Goal: Information Seeking & Learning: Learn about a topic

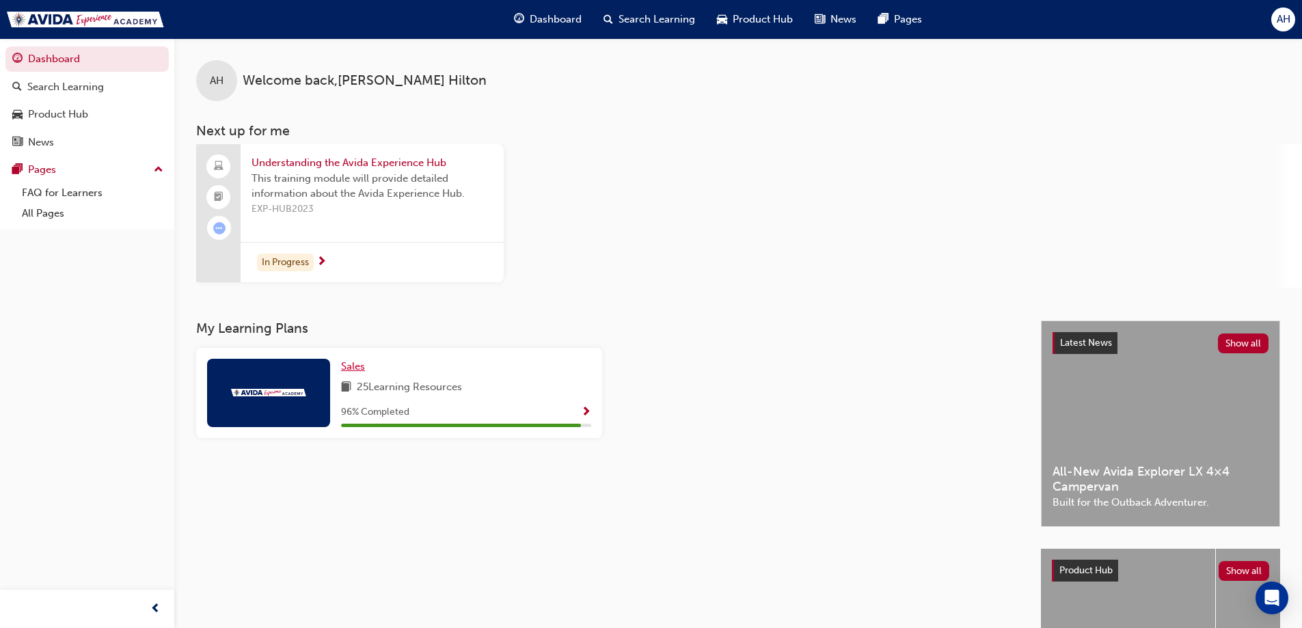
click at [359, 366] on span "Sales" at bounding box center [353, 366] width 24 height 12
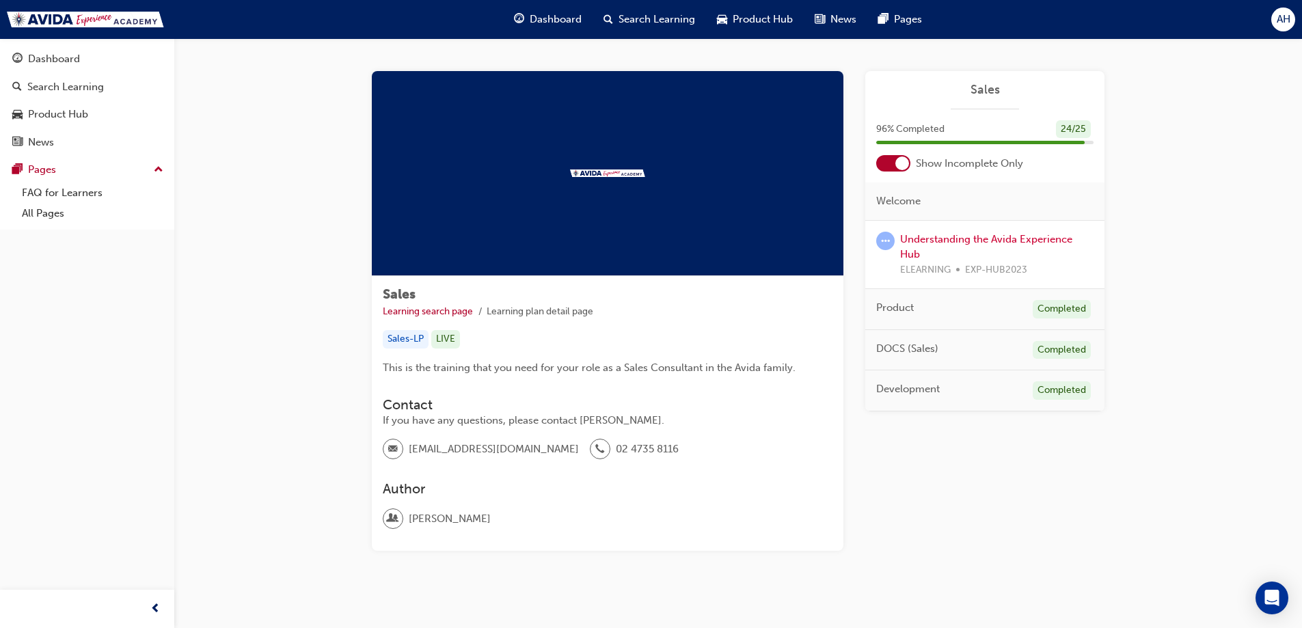
scroll to position [23, 0]
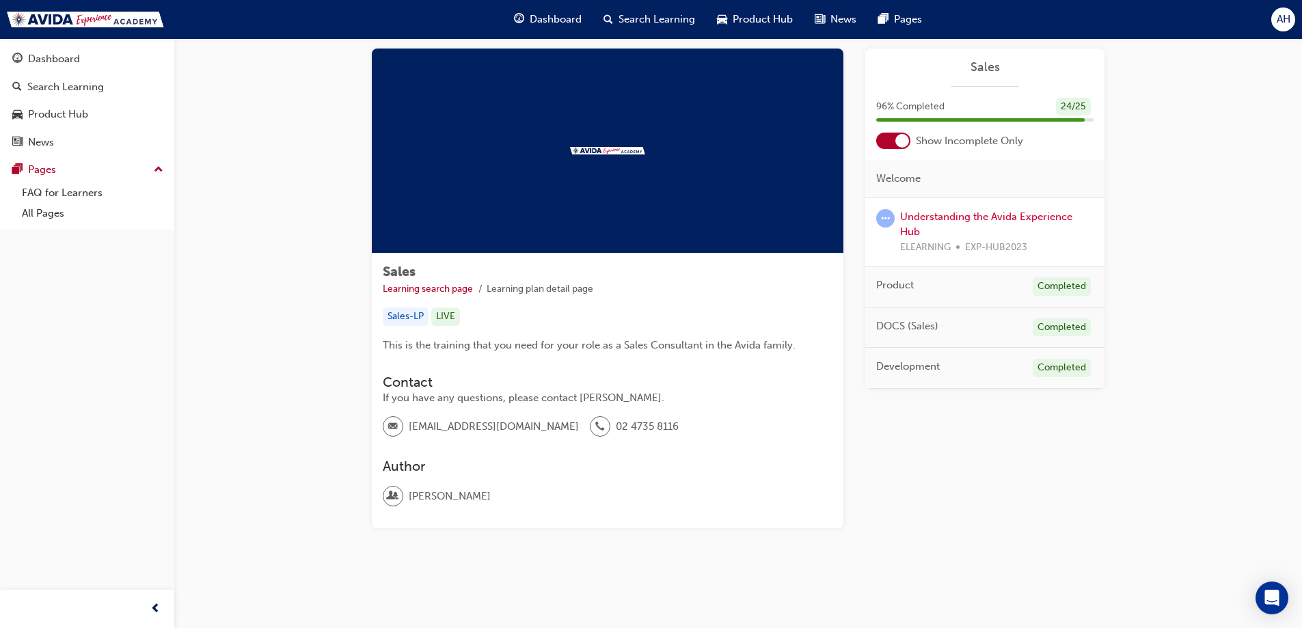
click at [896, 132] on div "96 % Completed 24 / 25" at bounding box center [984, 116] width 239 height 36
click at [896, 141] on div at bounding box center [902, 141] width 14 height 14
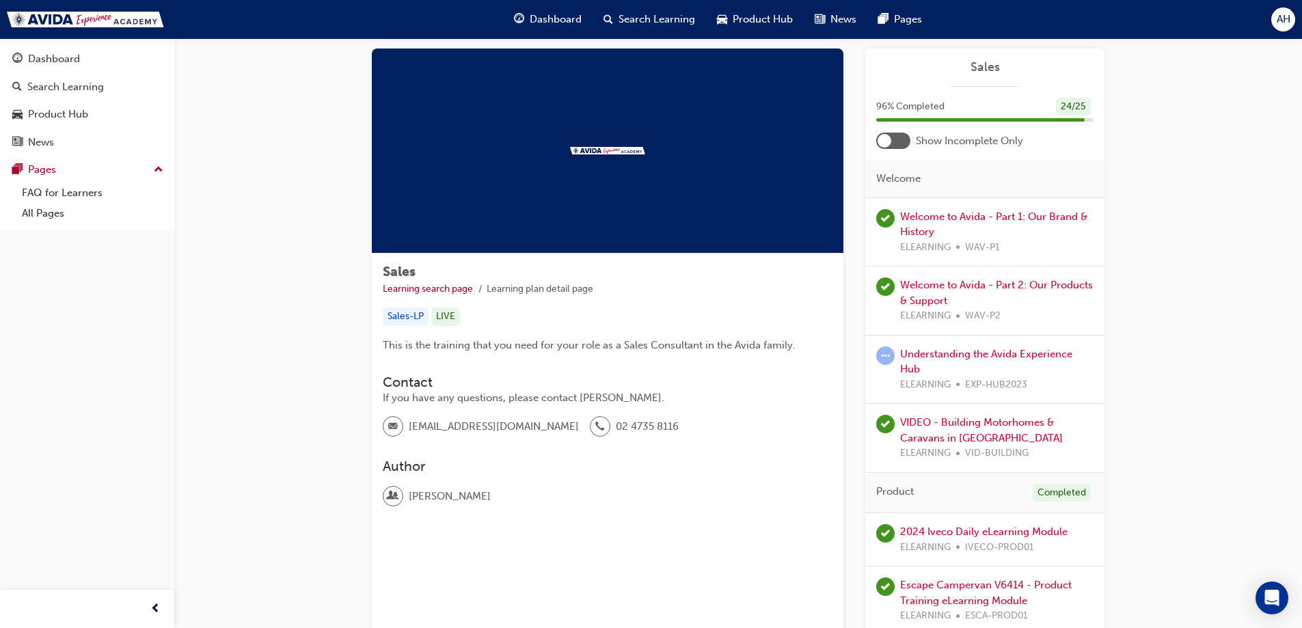
click at [896, 141] on div at bounding box center [893, 141] width 34 height 16
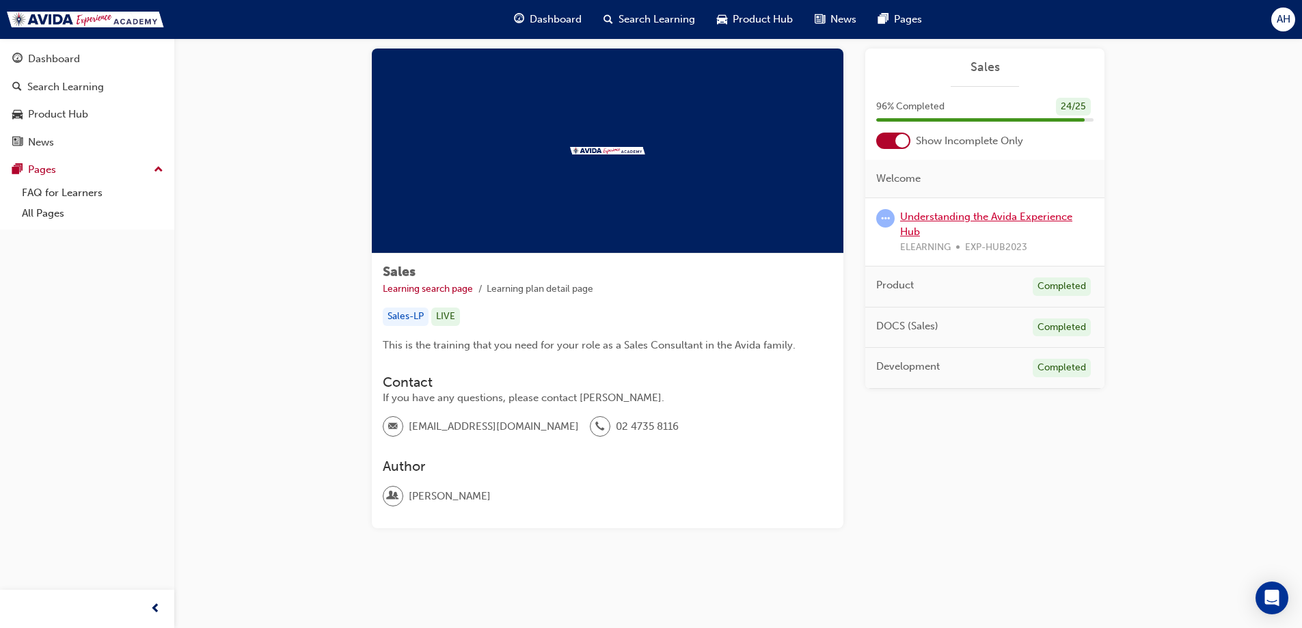
click at [915, 231] on link "Understanding the Avida Experience Hub" at bounding box center [986, 224] width 172 height 28
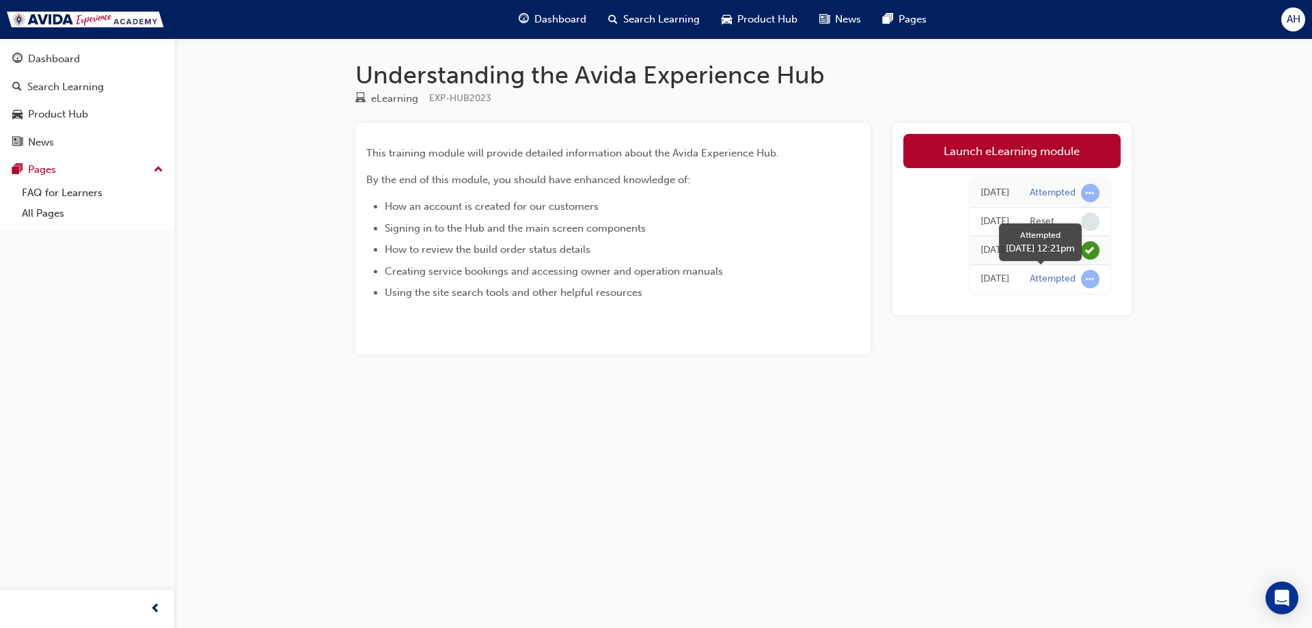
click at [1086, 279] on span "learningRecordVerb_ATTEMPT-icon" at bounding box center [1090, 279] width 18 height 18
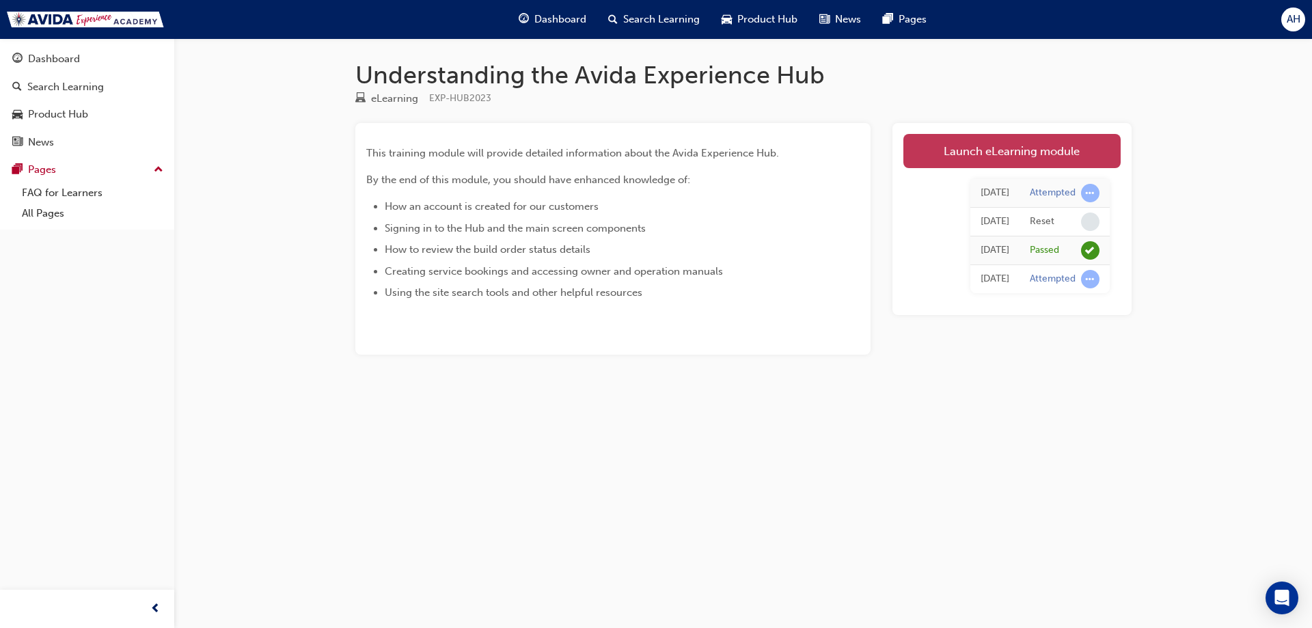
click at [990, 143] on link "Launch eLearning module" at bounding box center [1011, 151] width 217 height 34
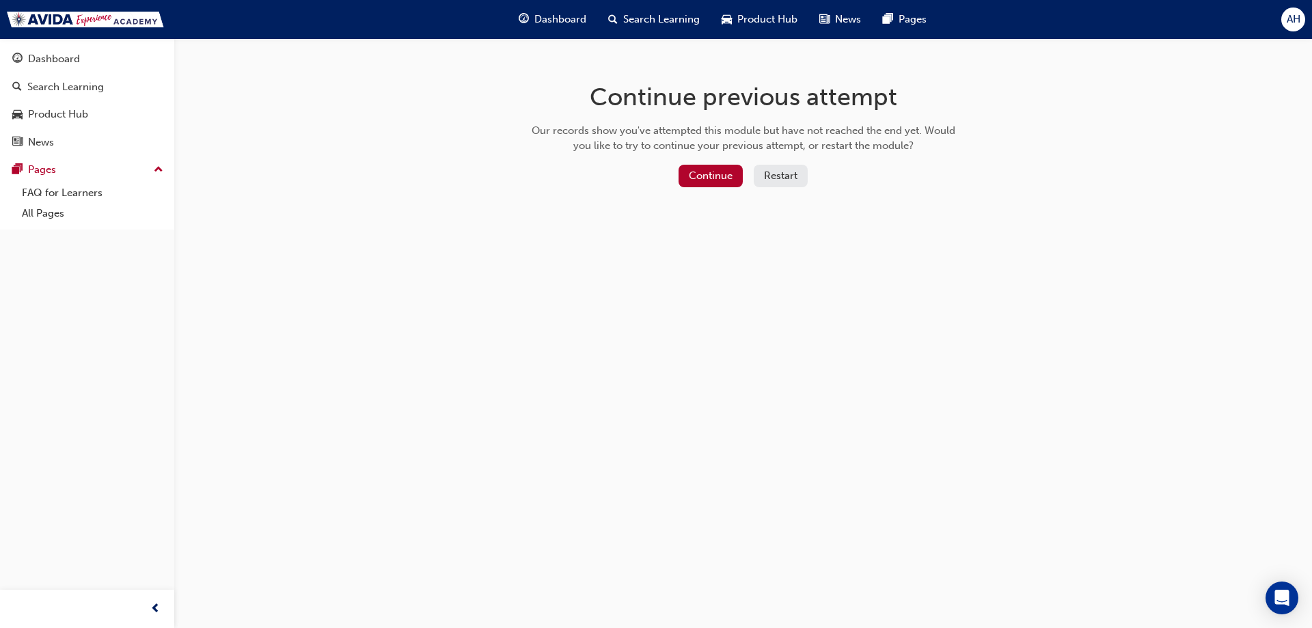
click at [771, 183] on button "Restart" at bounding box center [781, 176] width 54 height 23
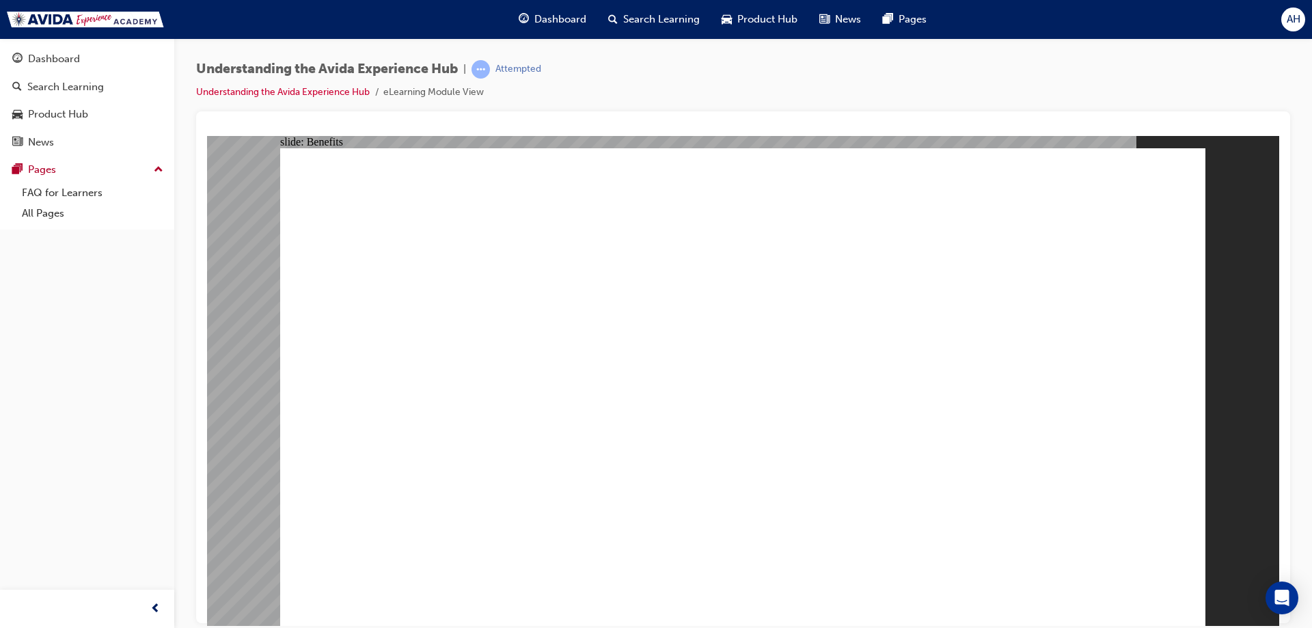
drag, startPoint x: 290, startPoint y: 448, endPoint x: 320, endPoint y: 398, distance: 58.6
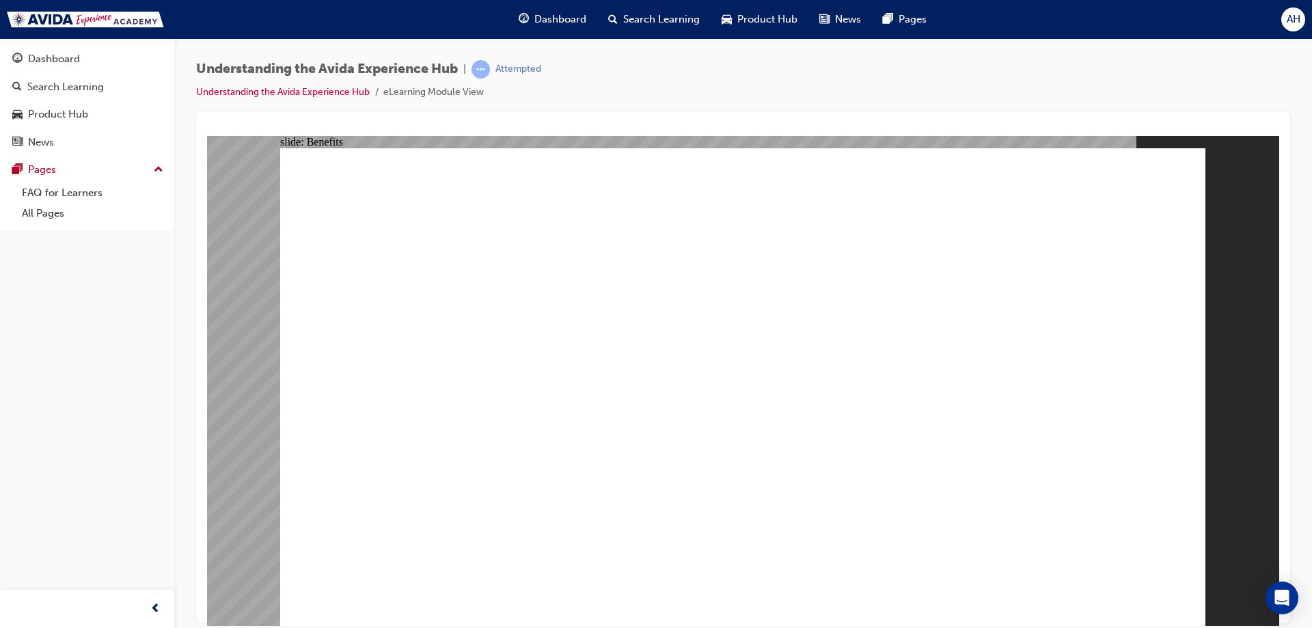
drag, startPoint x: 396, startPoint y: 364, endPoint x: 398, endPoint y: 379, distance: 14.5
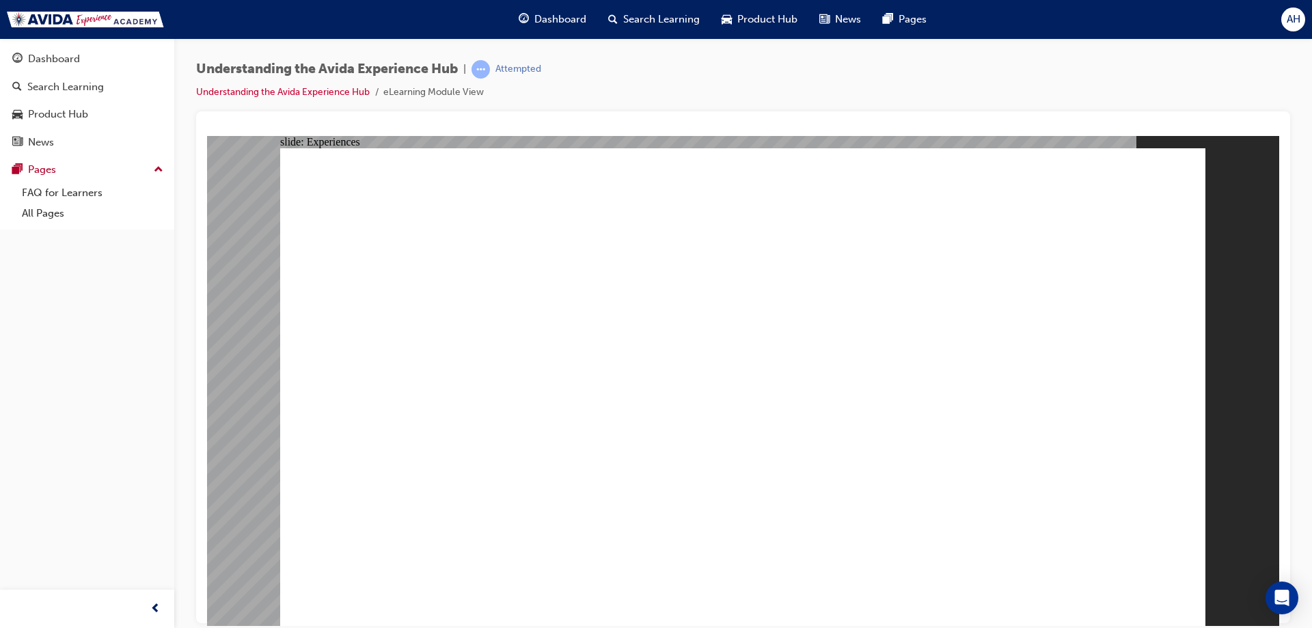
click at [207, 135] on image at bounding box center [207, 135] width 0 height 0
drag, startPoint x: 448, startPoint y: 494, endPoint x: 467, endPoint y: 495, distance: 18.5
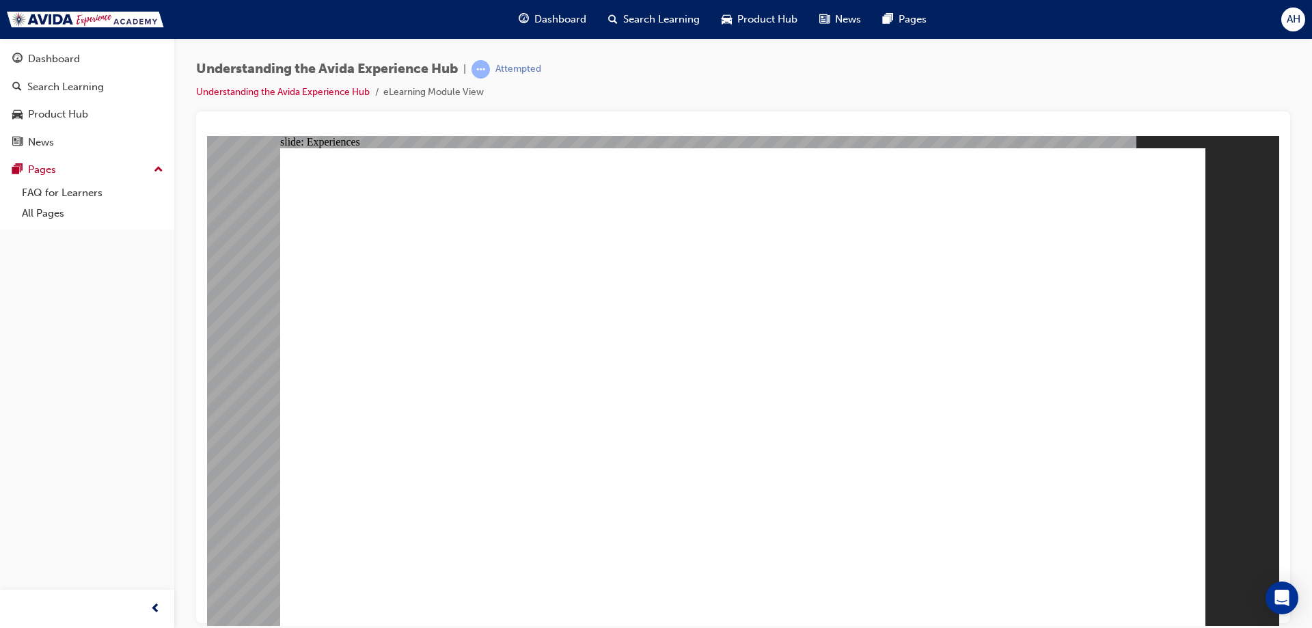
click at [207, 135] on image at bounding box center [207, 135] width 0 height 0
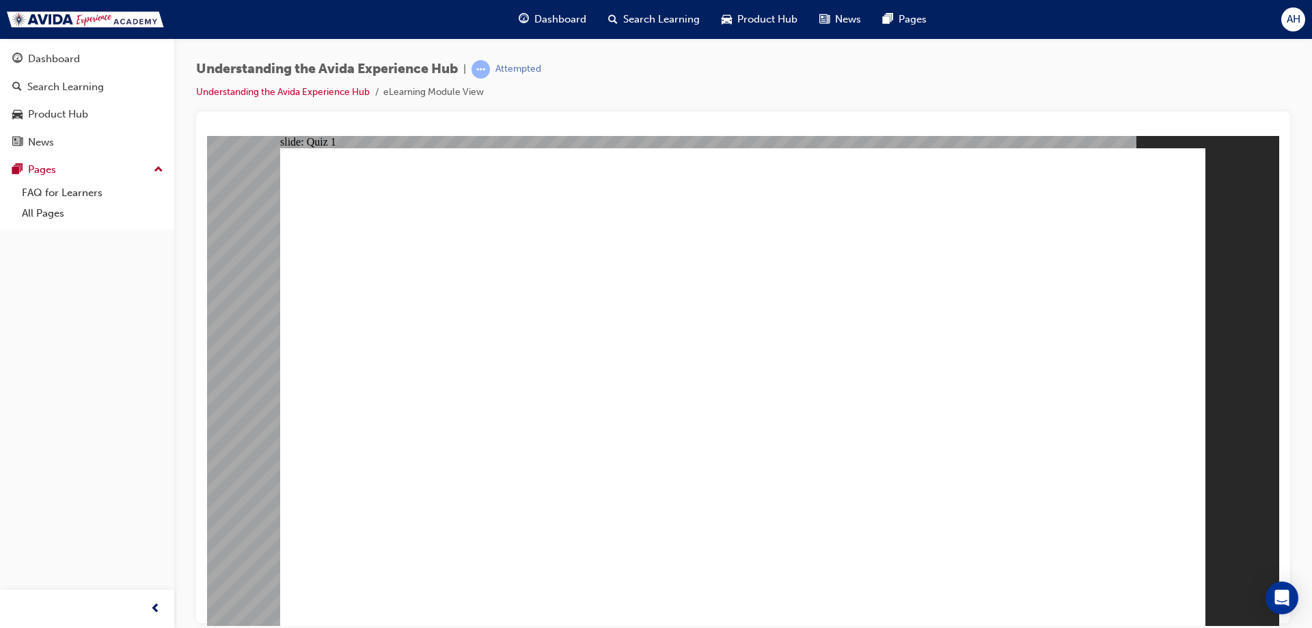
radio input "true"
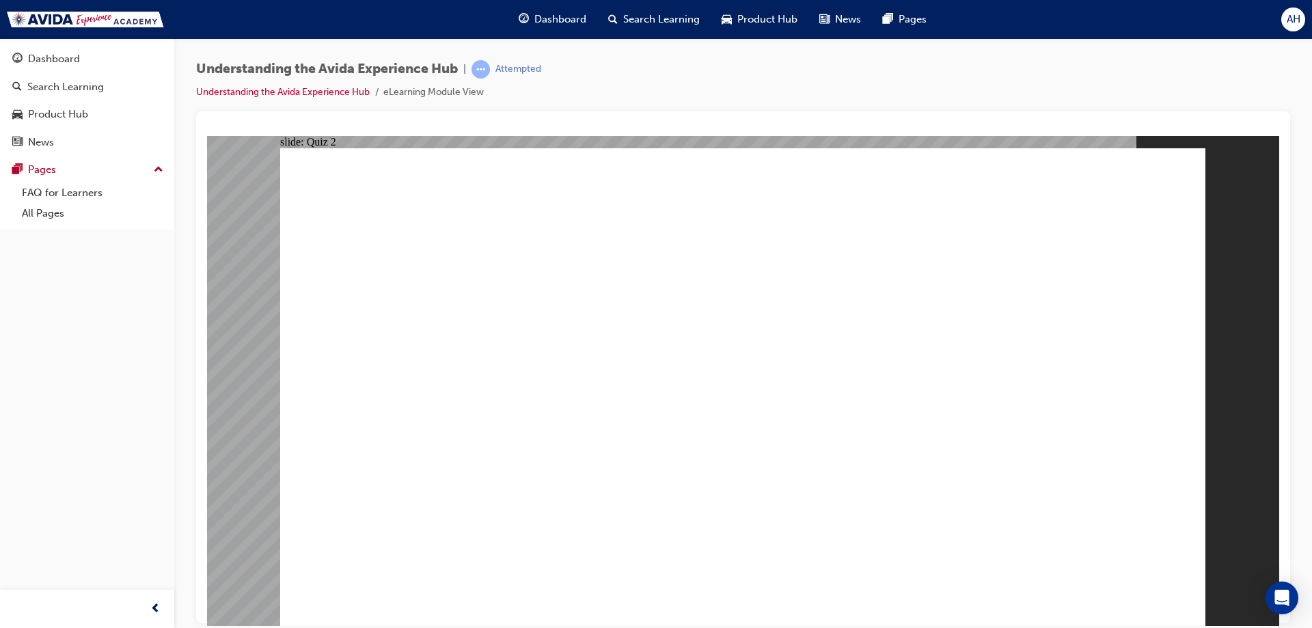
radio input "true"
checkbox input "true"
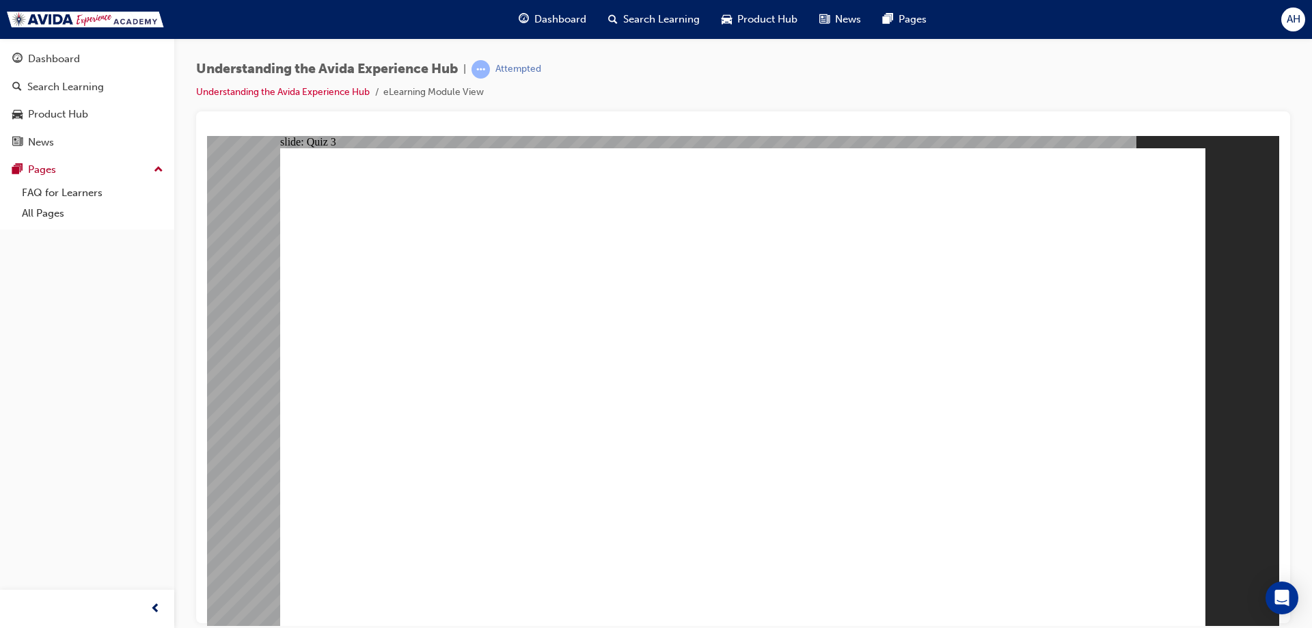
checkbox input "true"
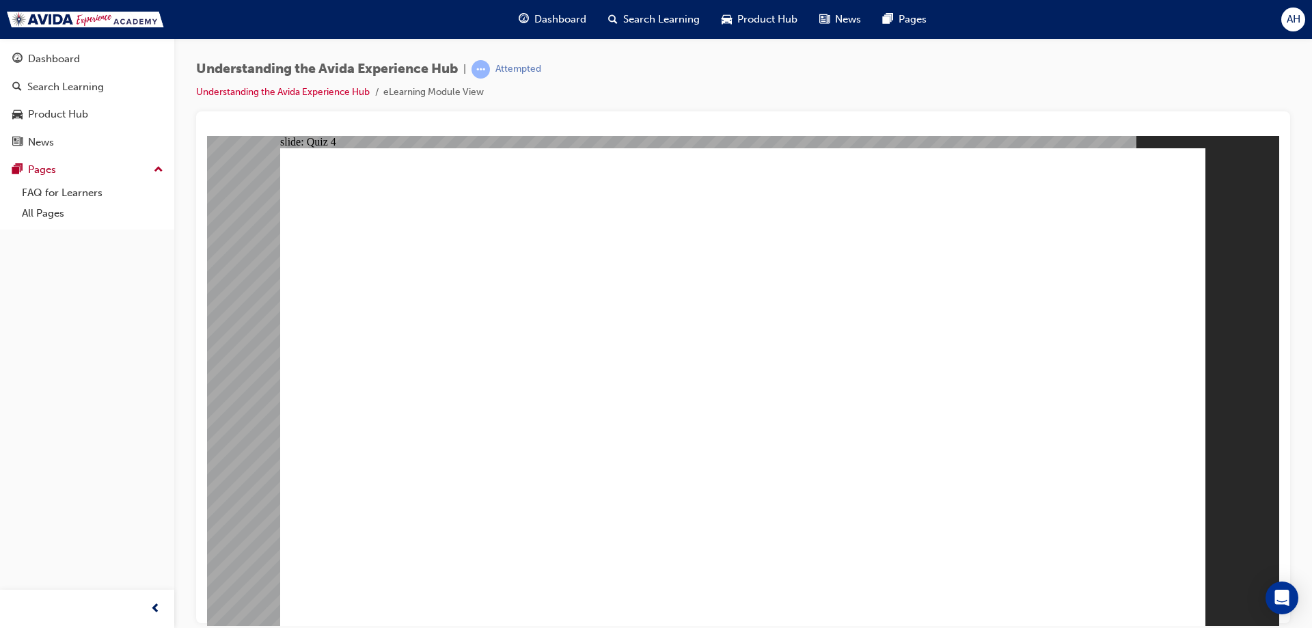
checkbox input "true"
radio input "true"
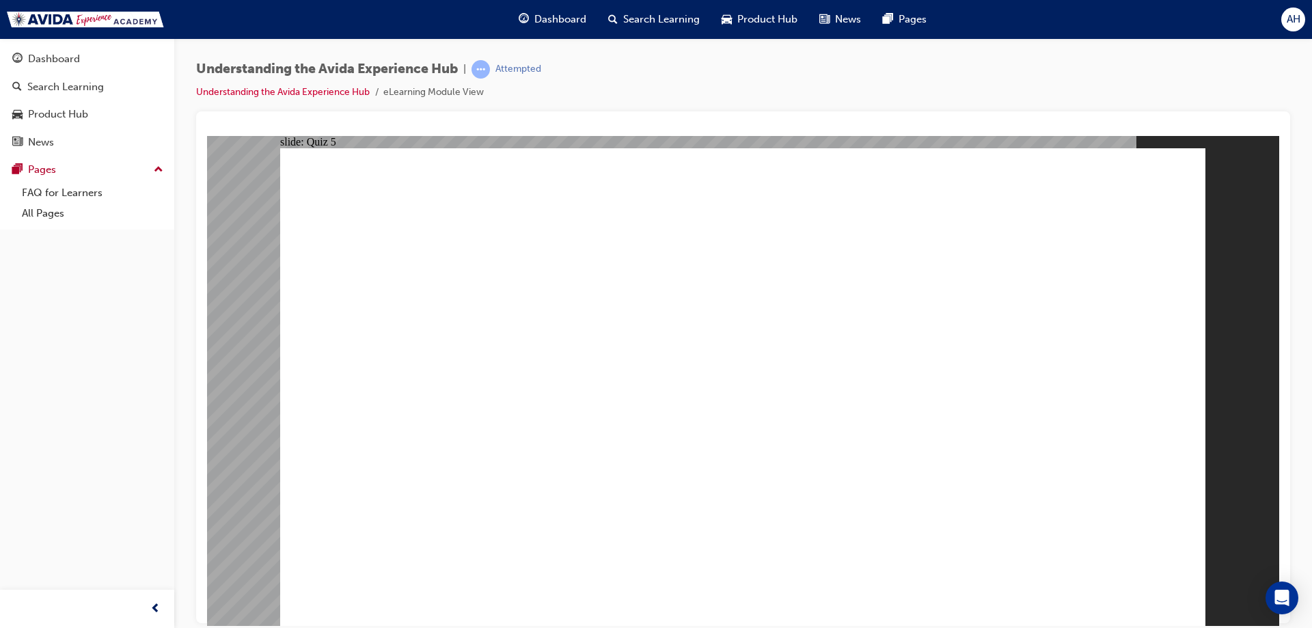
radio input "true"
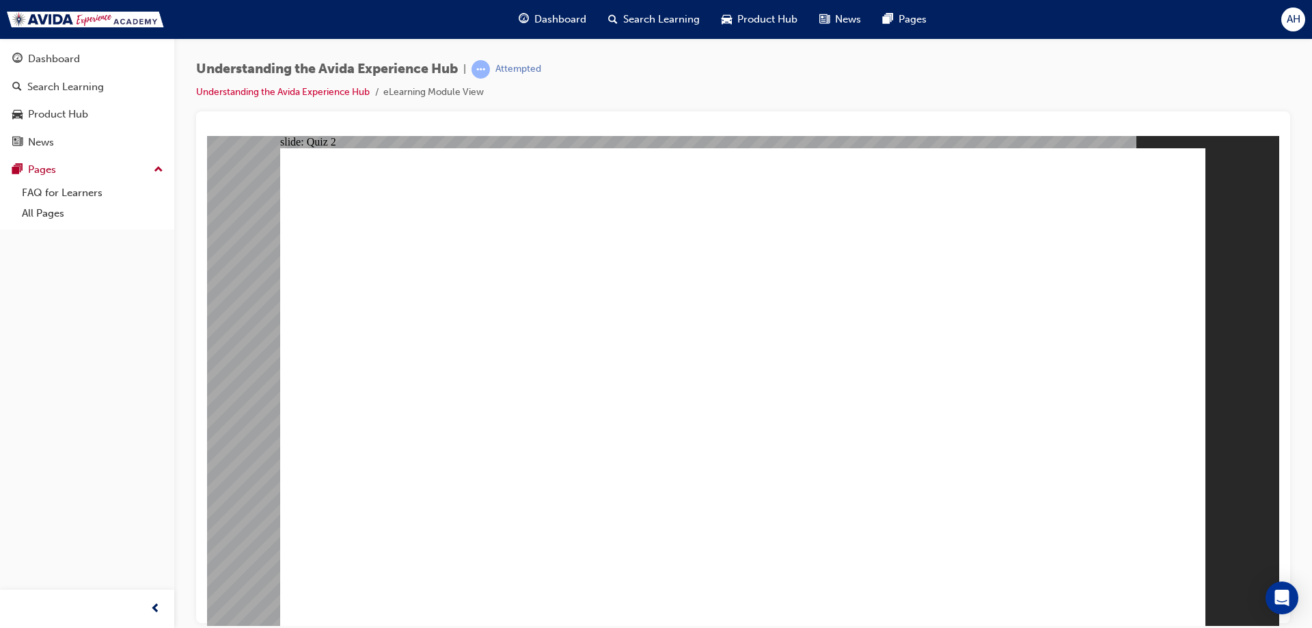
radio input "true"
checkbox input "true"
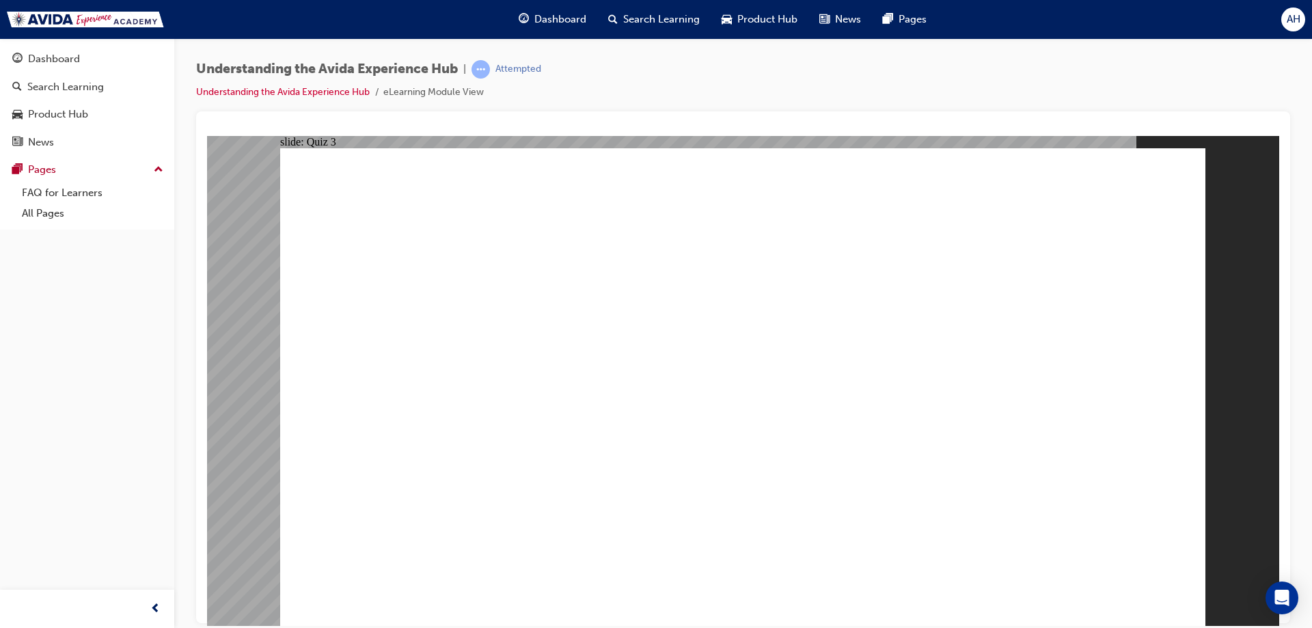
checkbox input "true"
checkbox input "false"
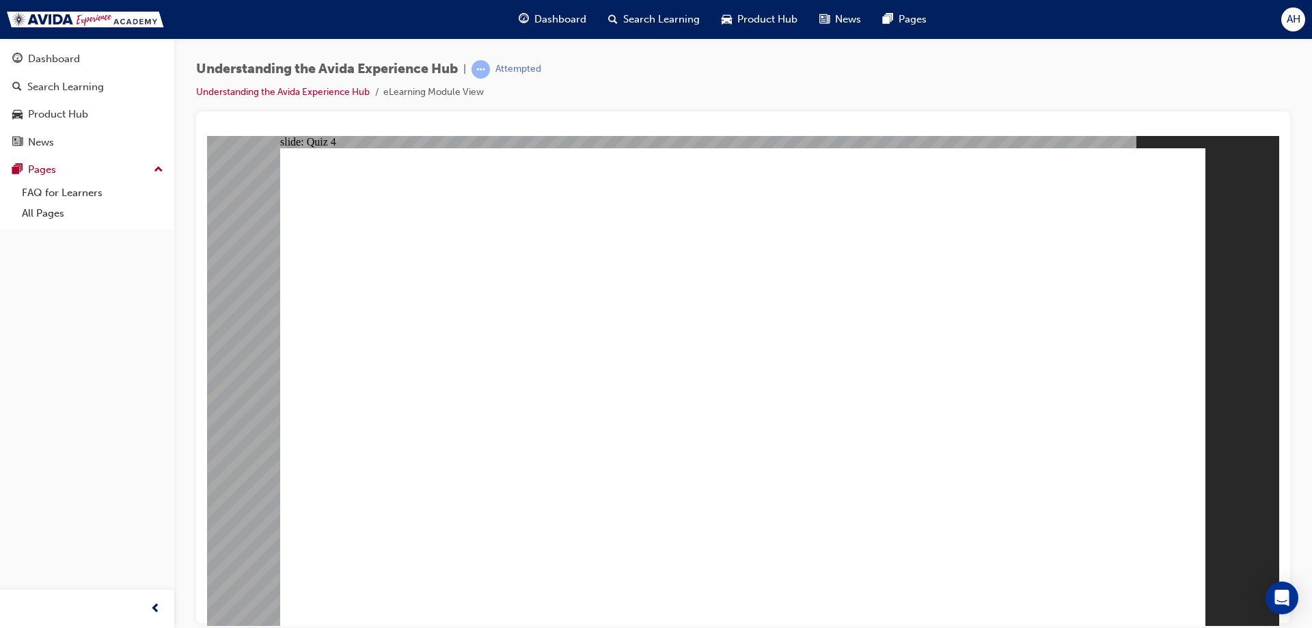
checkbox input "true"
drag, startPoint x: 393, startPoint y: 359, endPoint x: 394, endPoint y: 370, distance: 10.3
checkbox input "true"
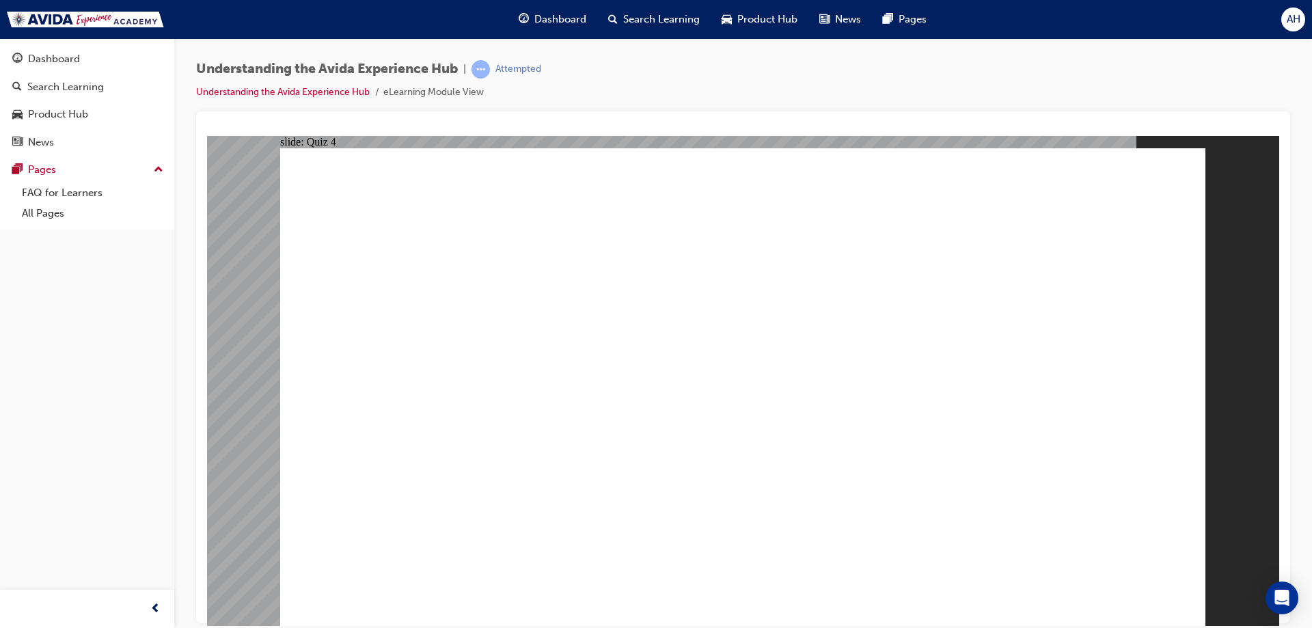
checkbox input "true"
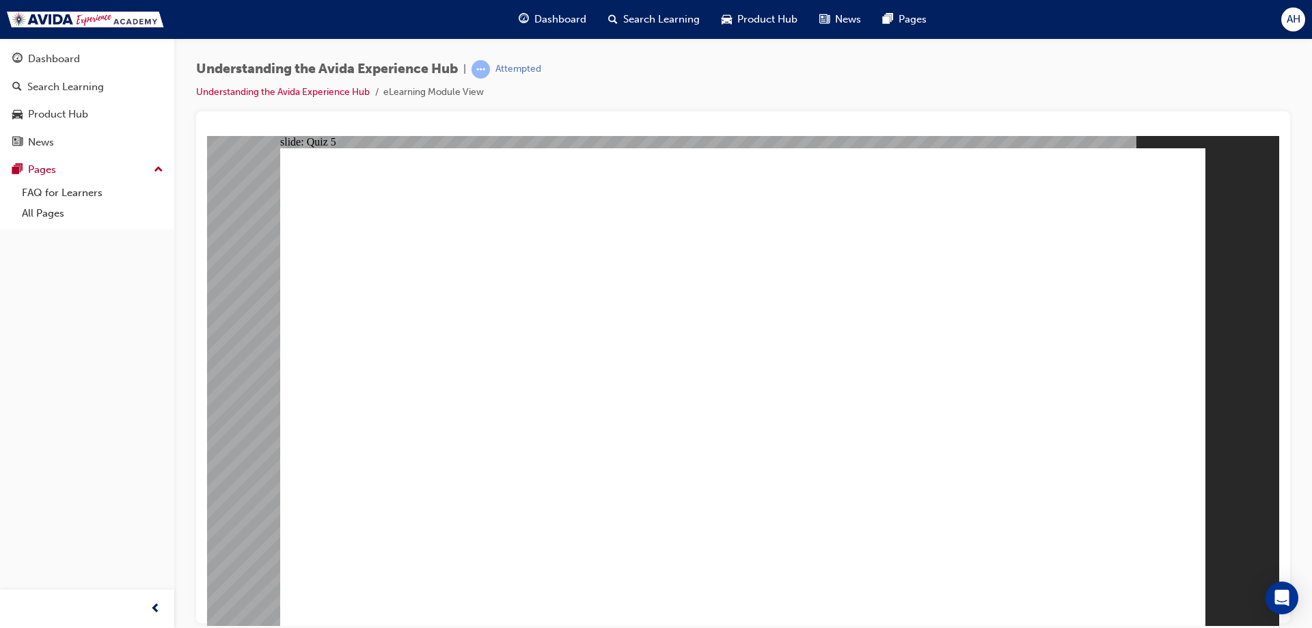
radio input "false"
radio input "true"
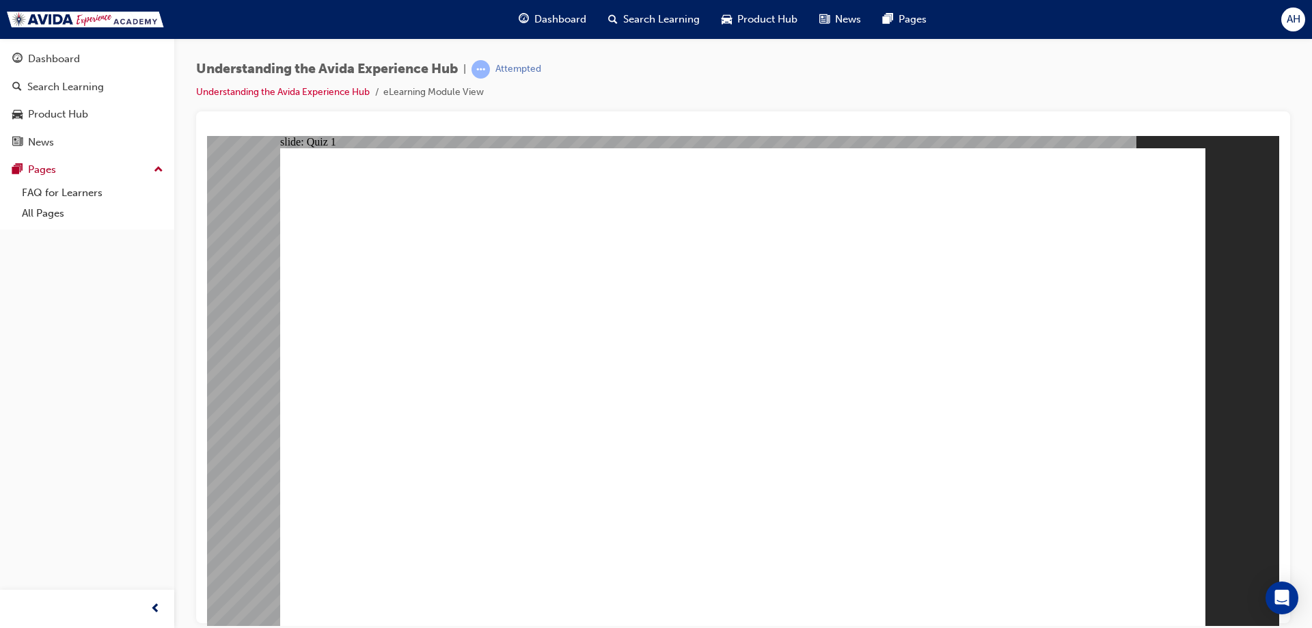
radio input "true"
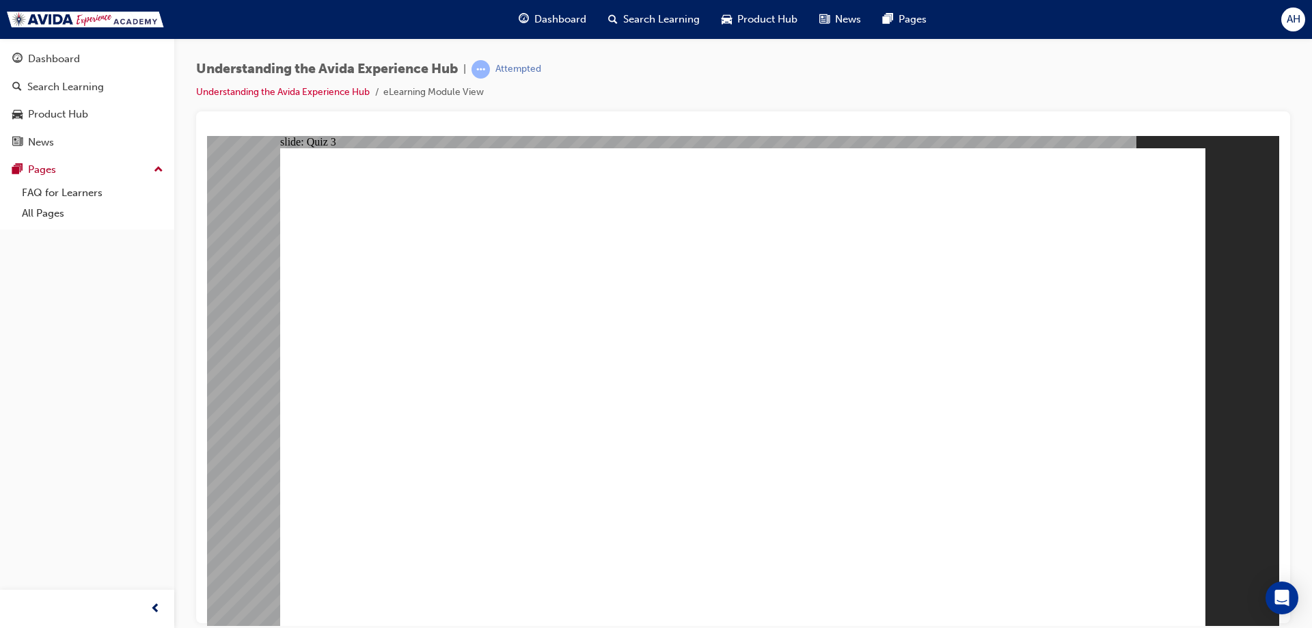
checkbox input "true"
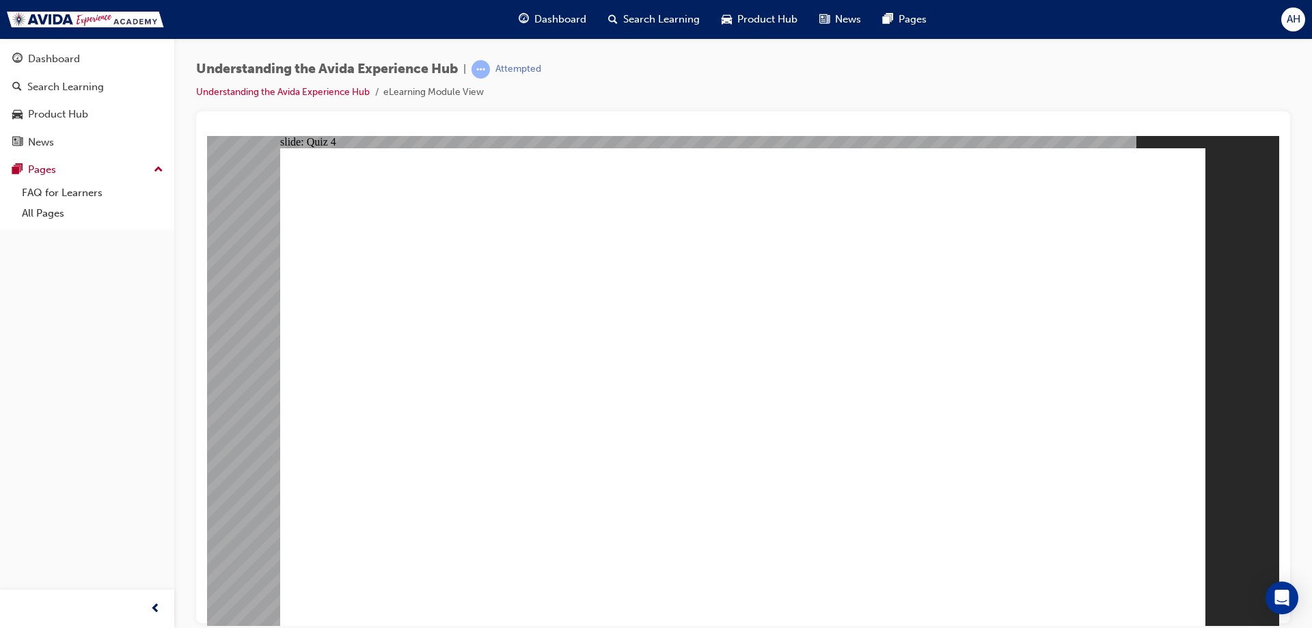
checkbox input "true"
radio input "true"
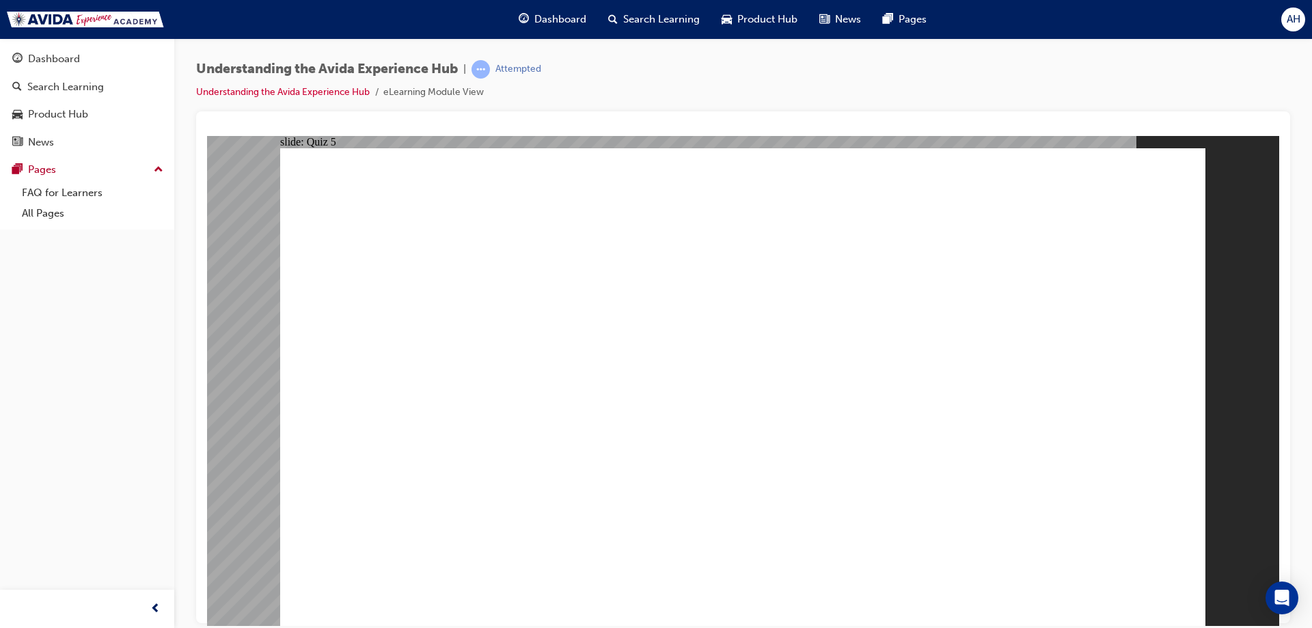
radio input "true"
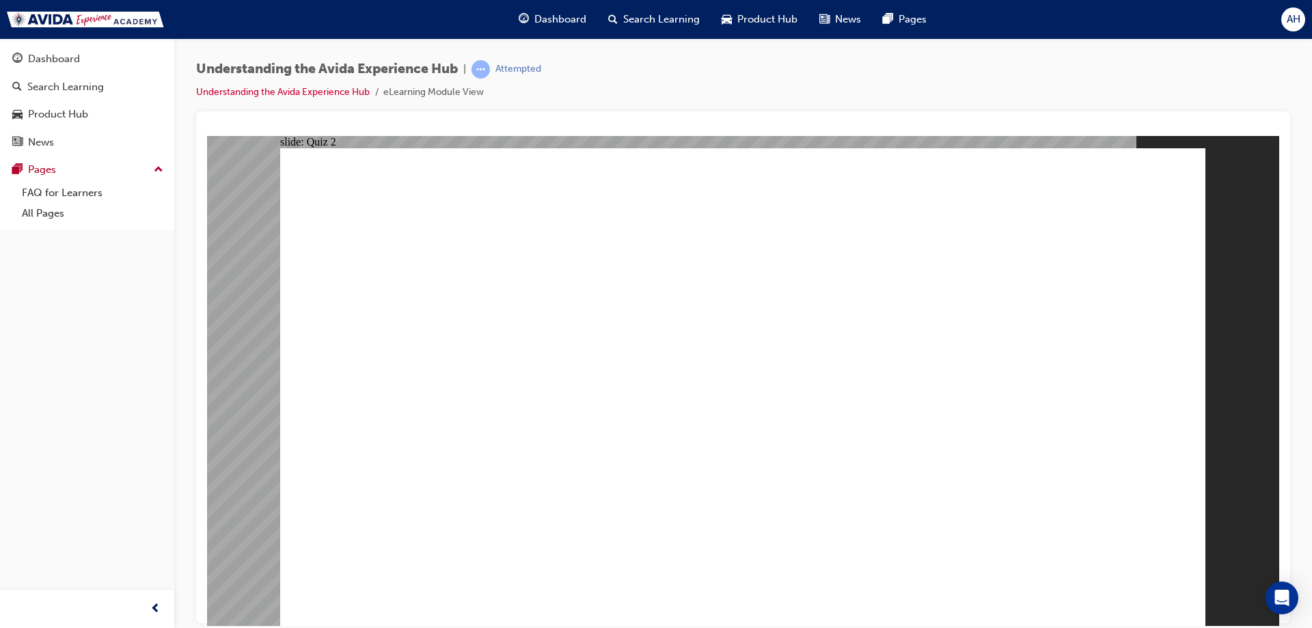
radio input "true"
checkbox input "true"
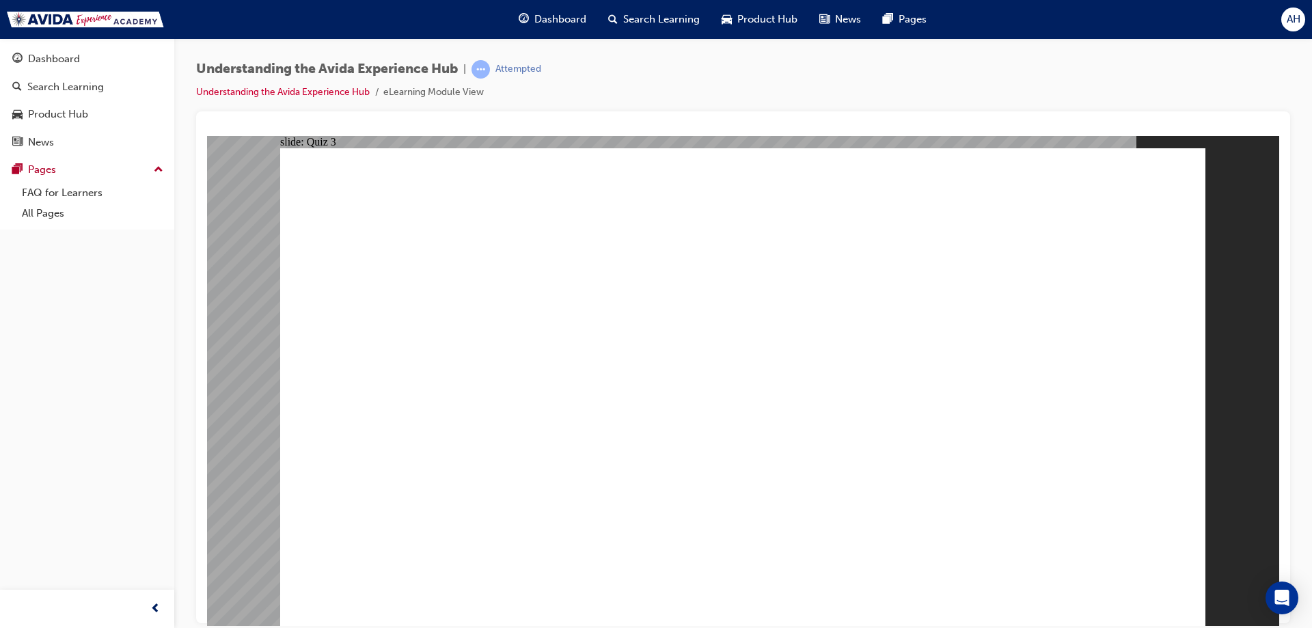
checkbox input "true"
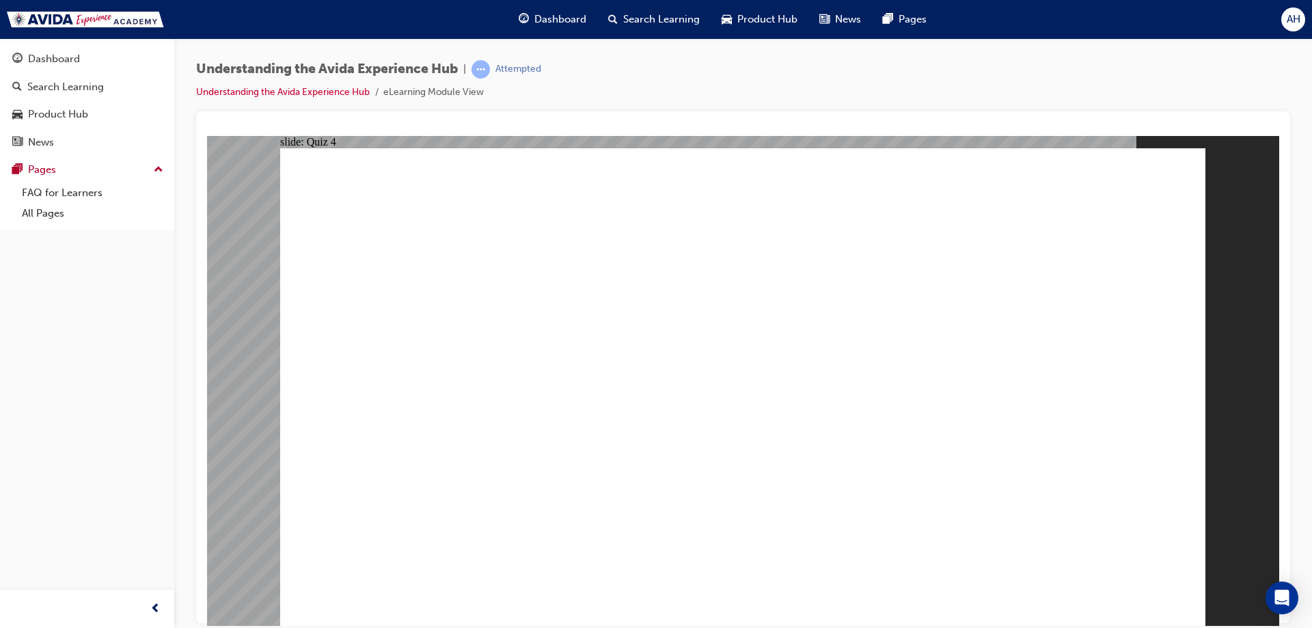
checkbox input "true"
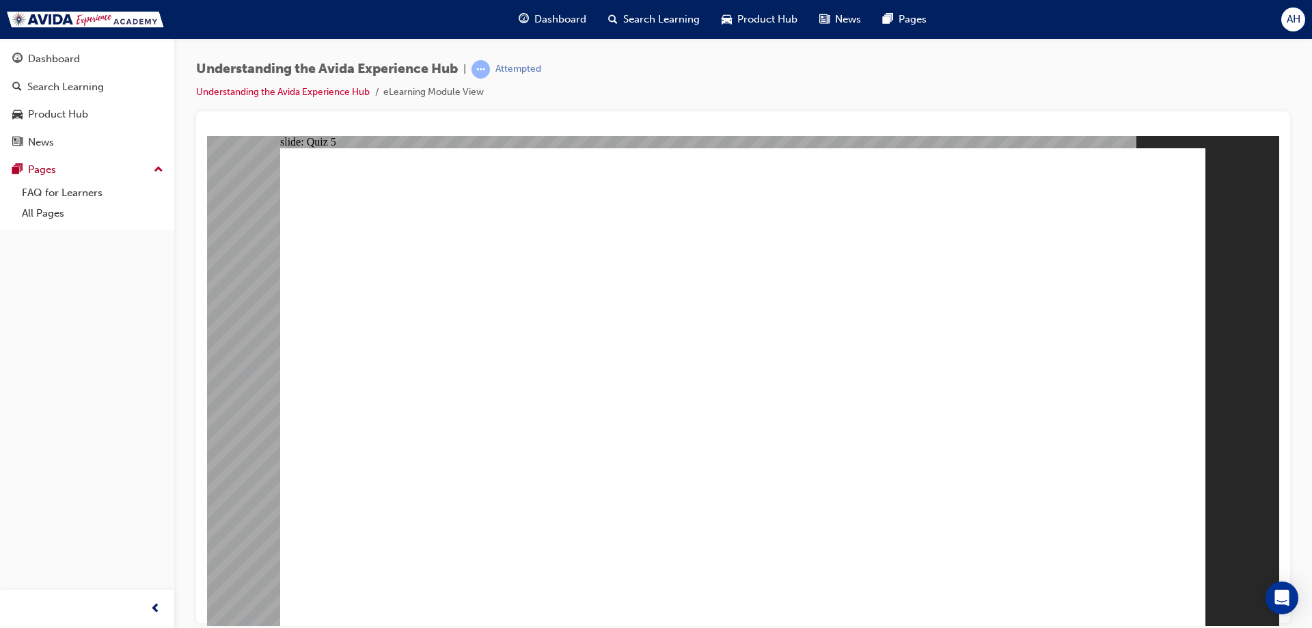
radio input "true"
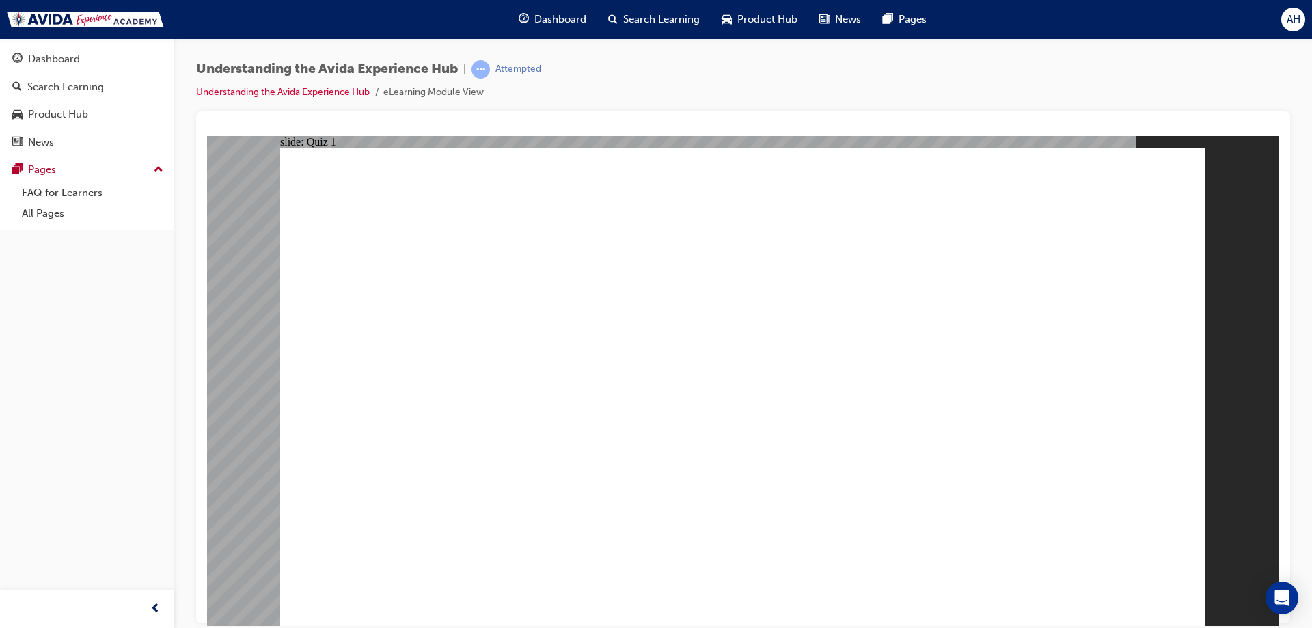
radio input "true"
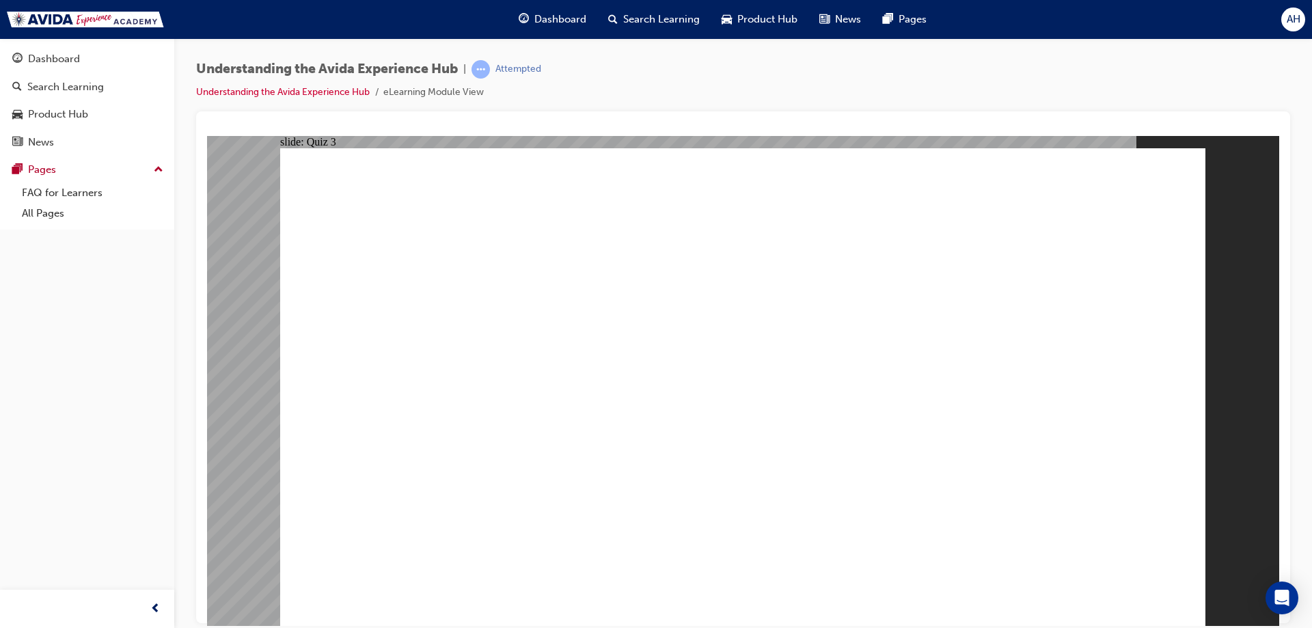
checkbox input "false"
checkbox input "true"
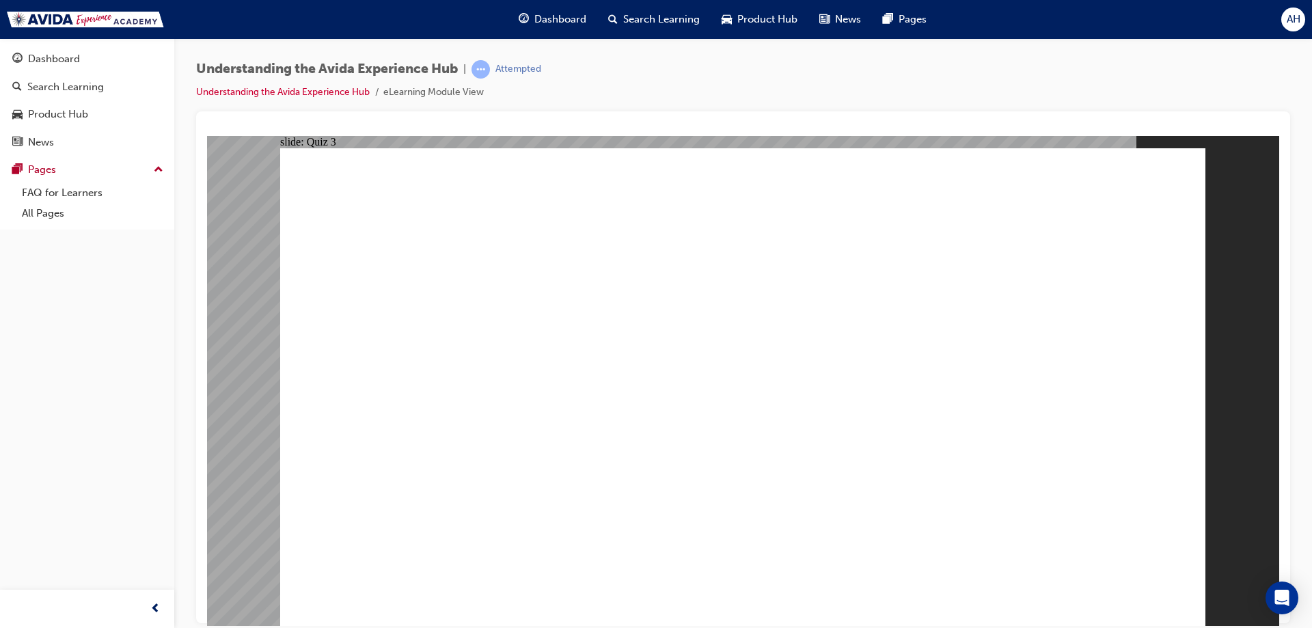
checkbox input "true"
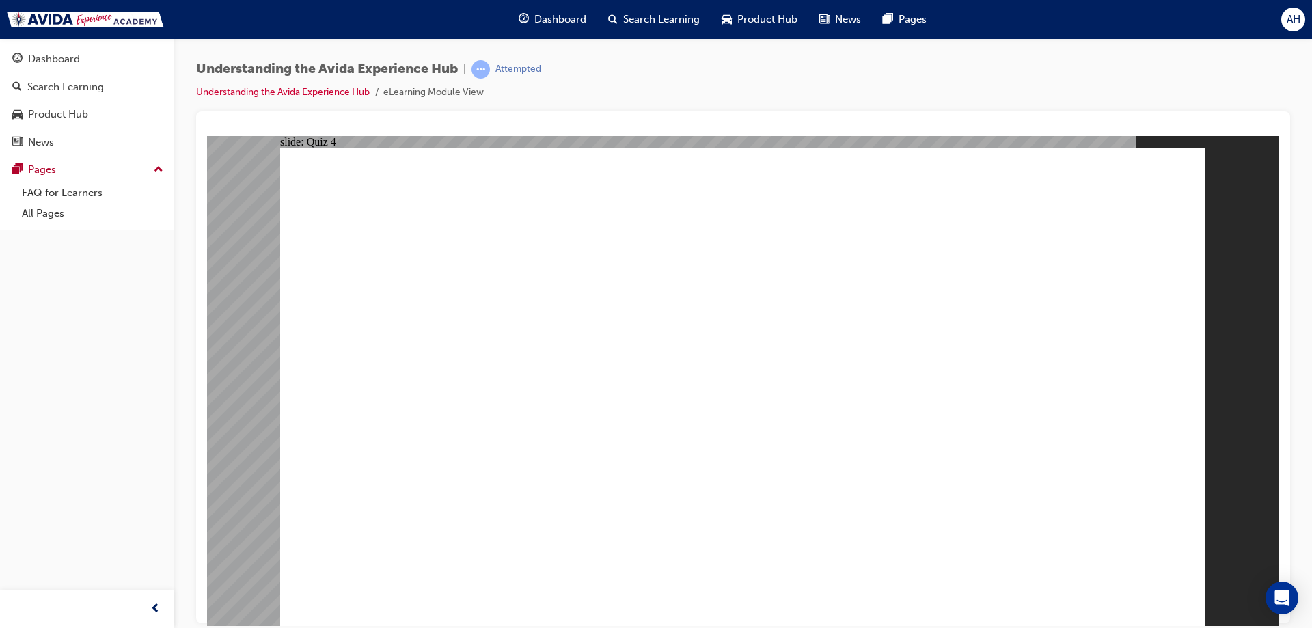
checkbox input "true"
radio input "true"
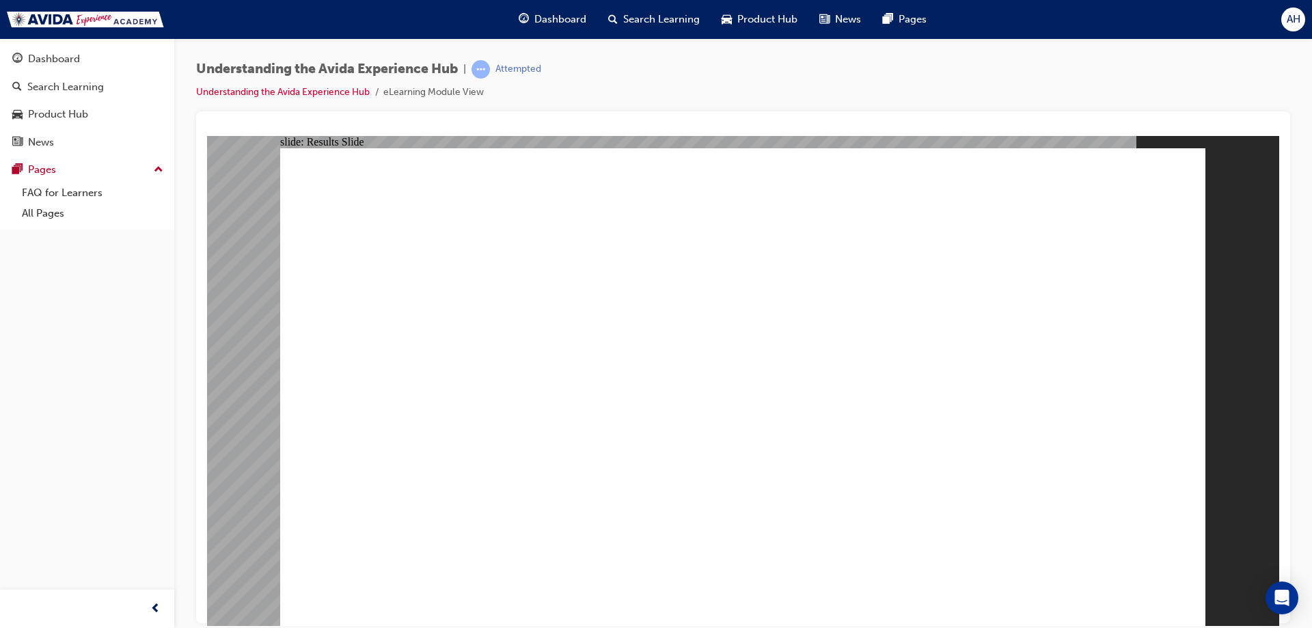
radio input "false"
radio input "true"
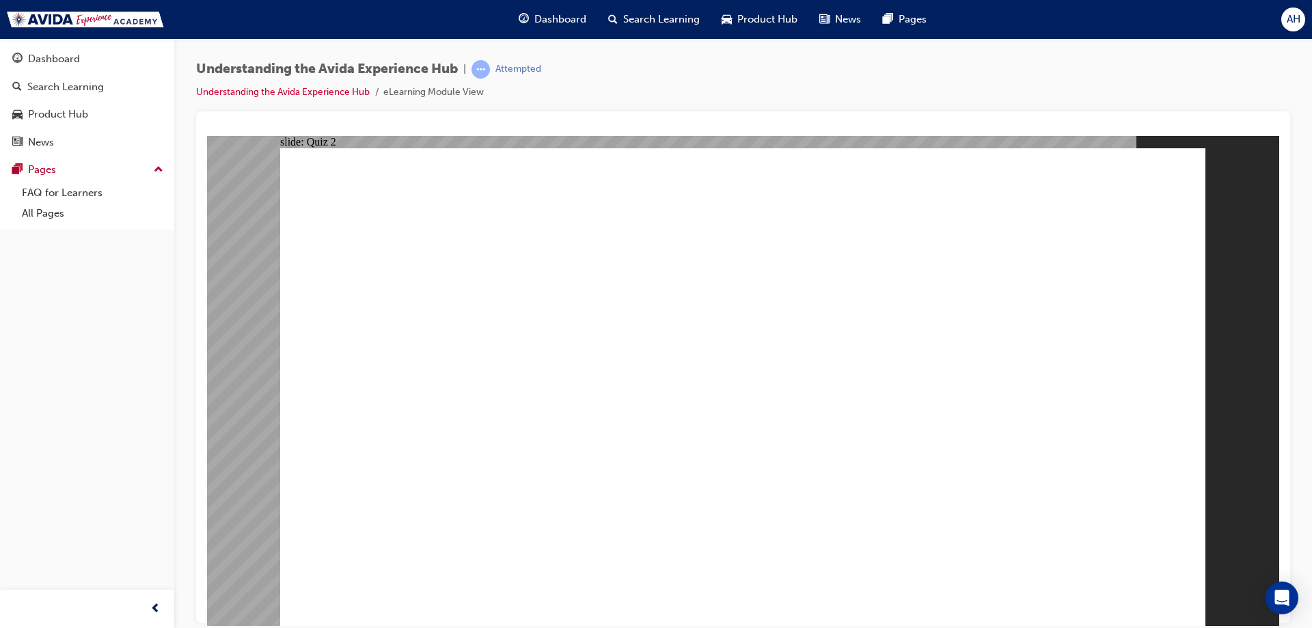
radio input "false"
radio input "true"
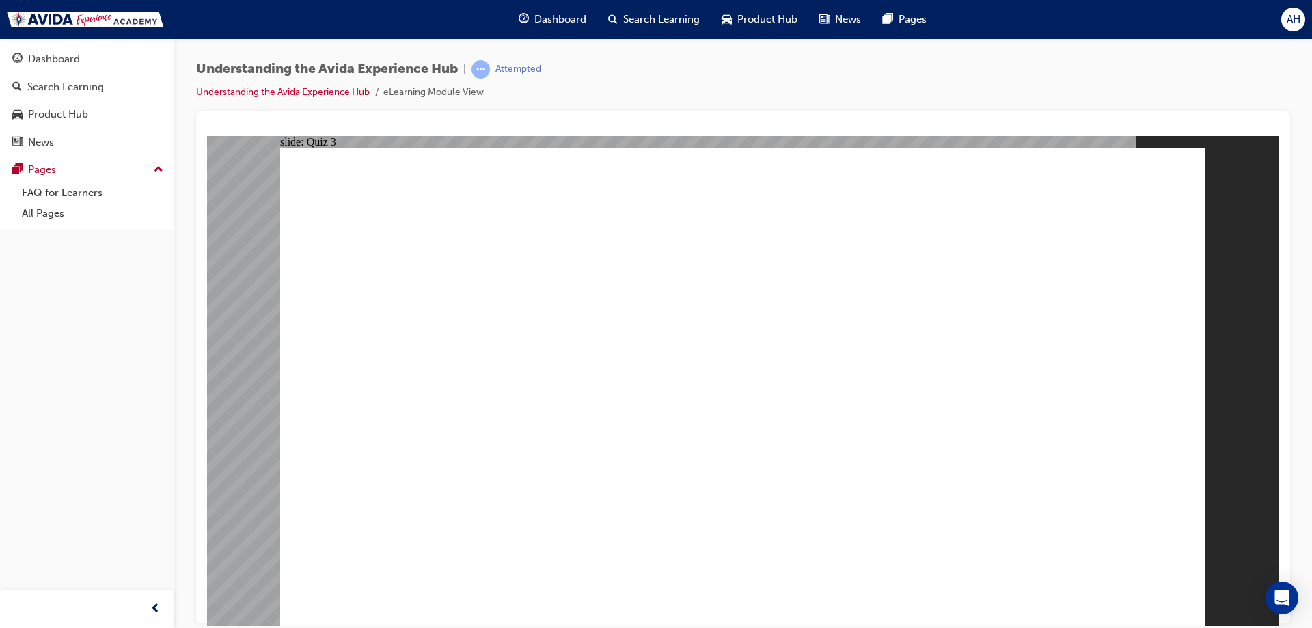
checkbox input "true"
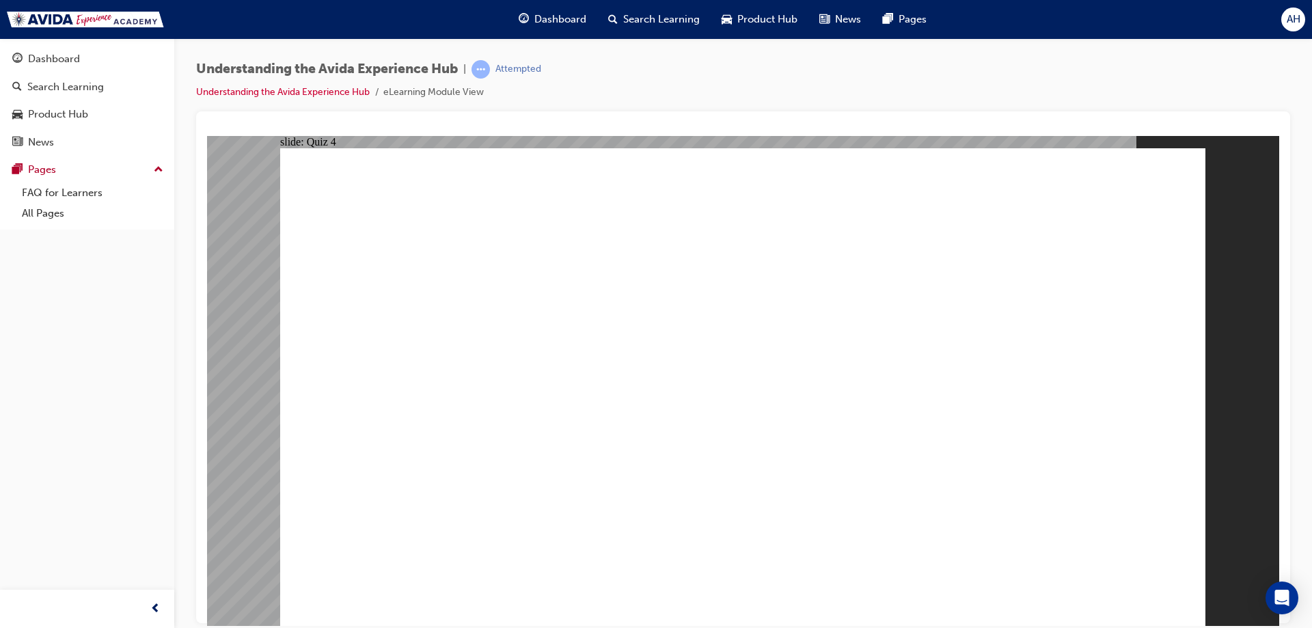
checkbox input "true"
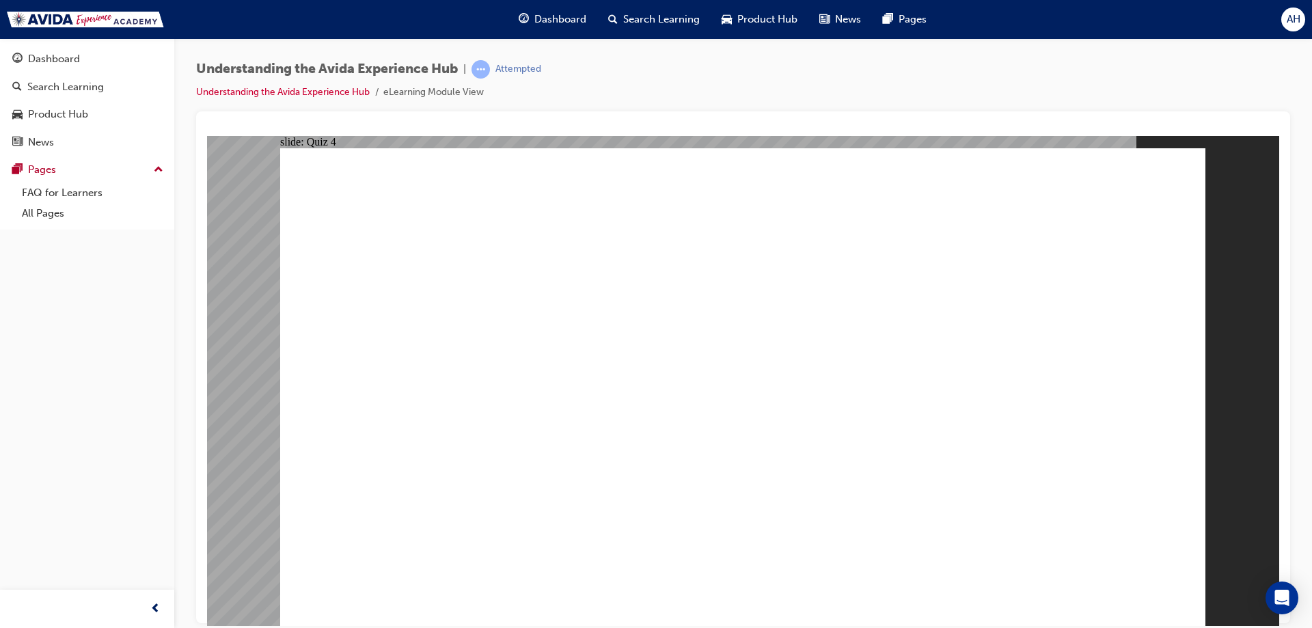
checkbox input "true"
radio input "true"
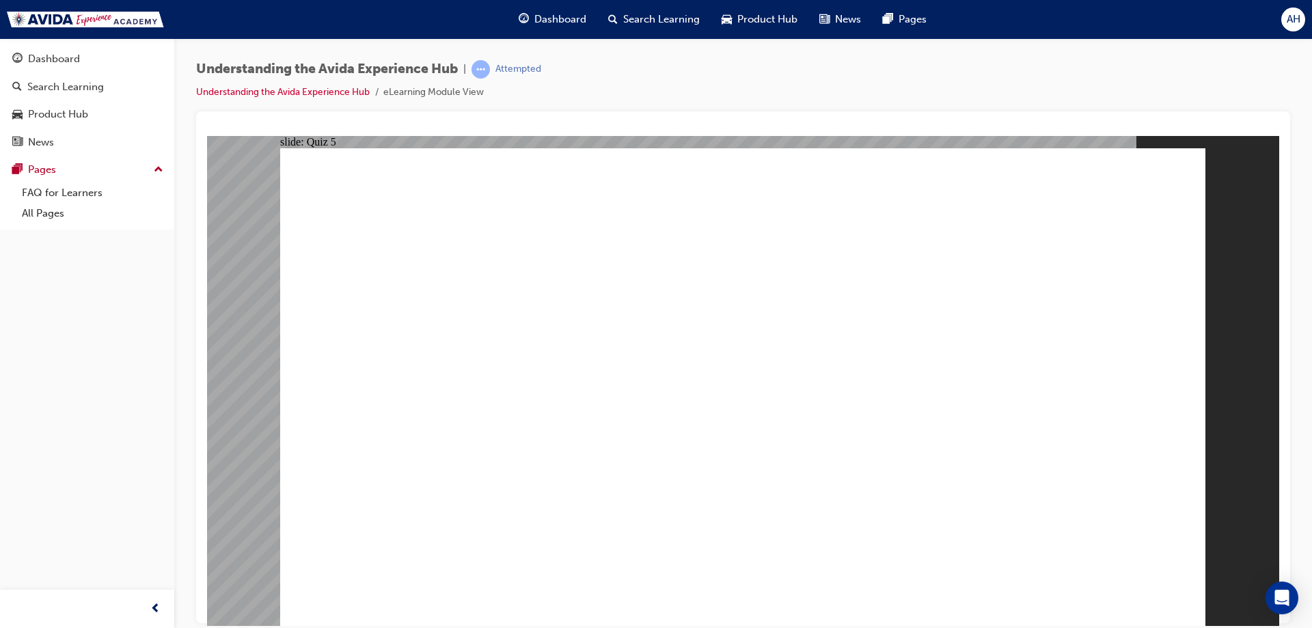
radio input "true"
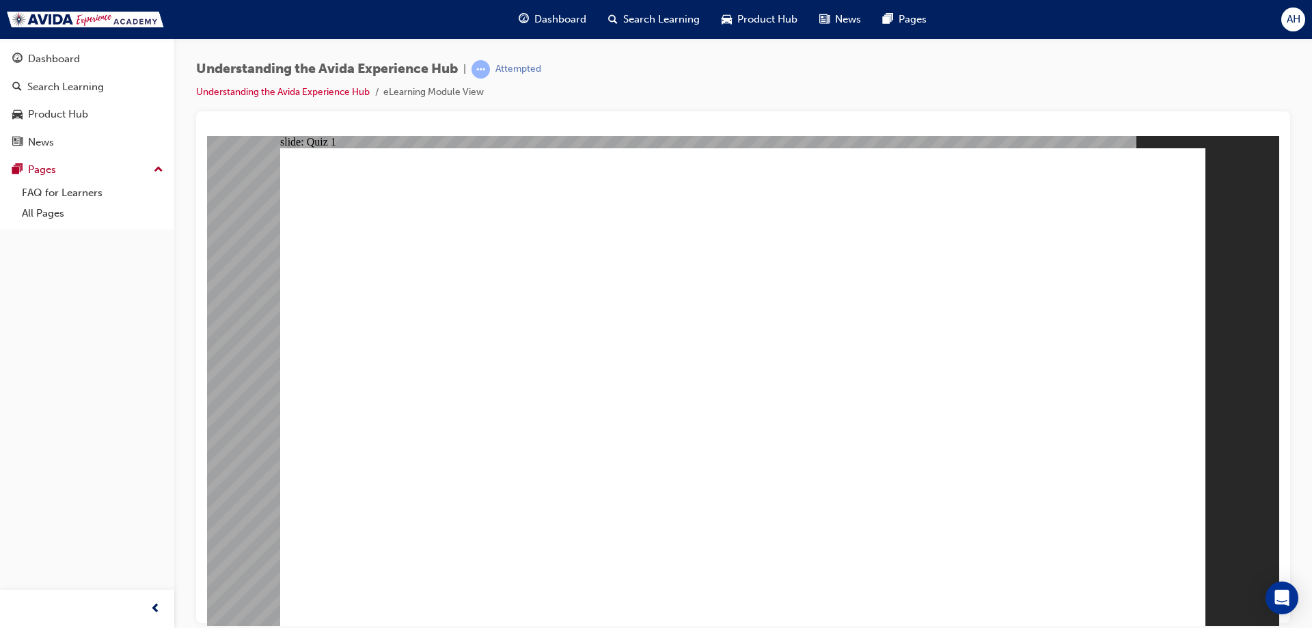
radio input "true"
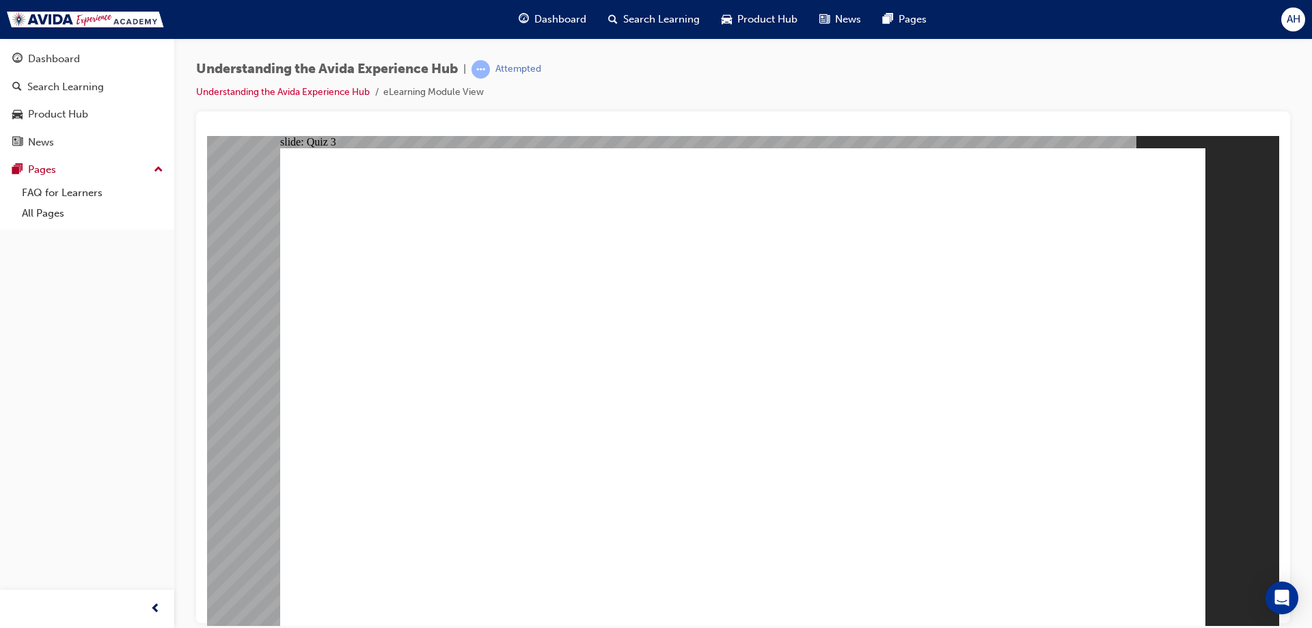
checkbox input "true"
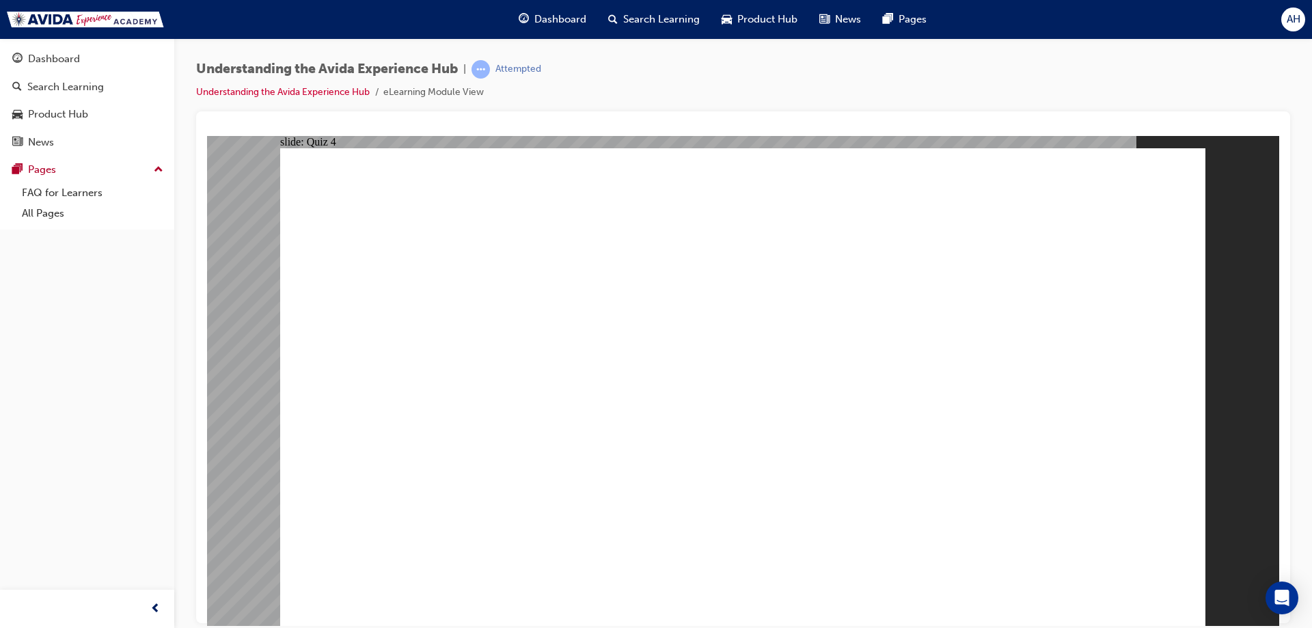
checkbox input "true"
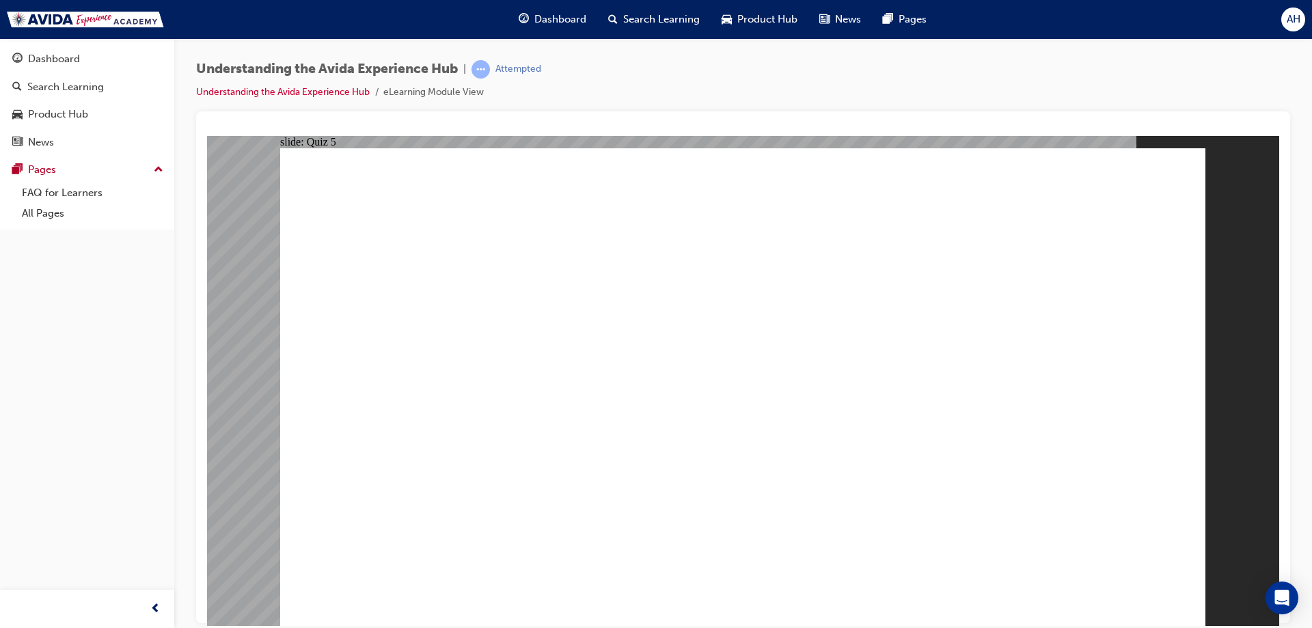
radio input "false"
radio input "true"
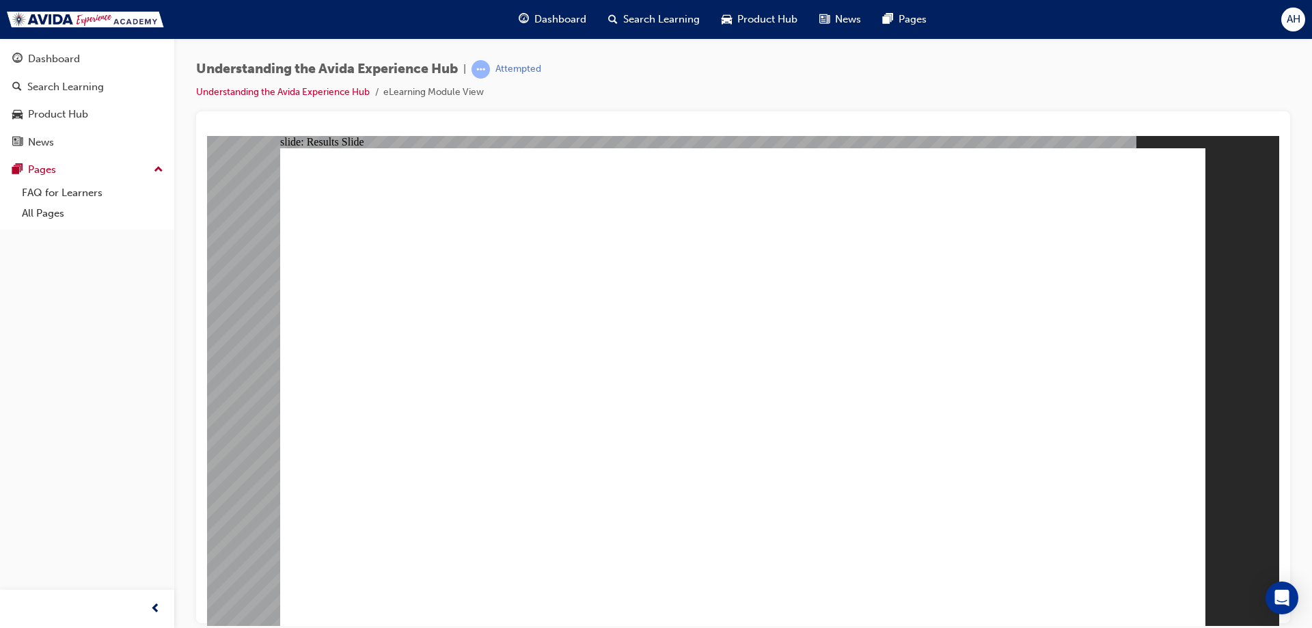
radio input "true"
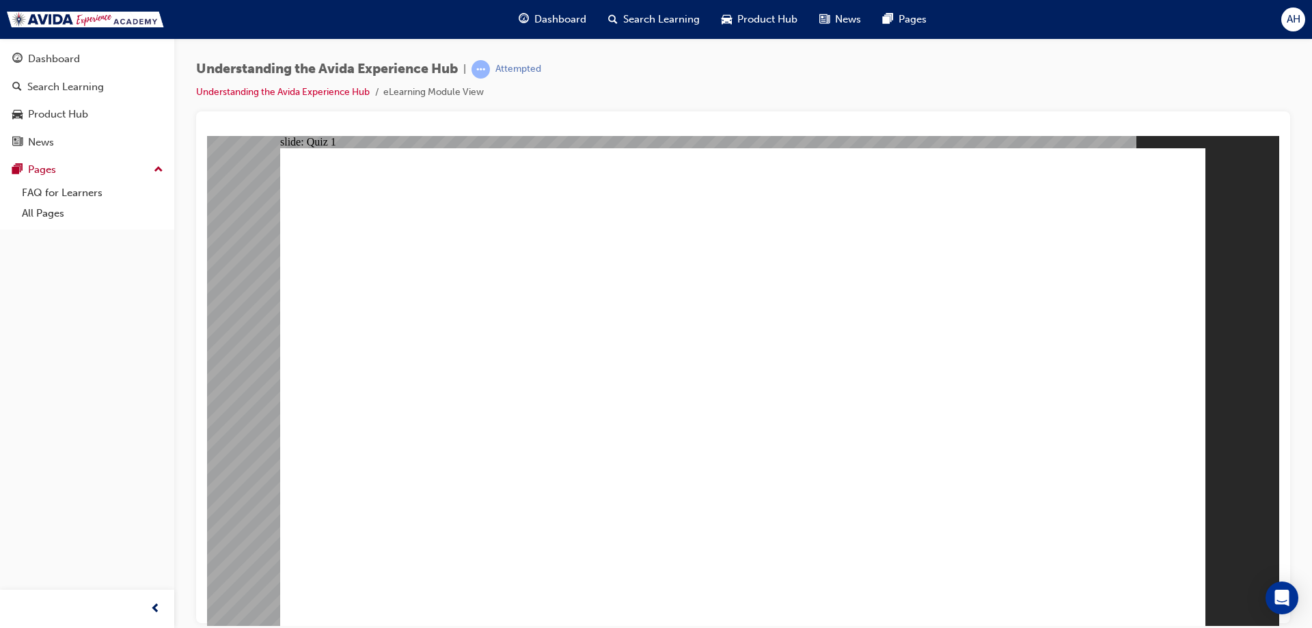
radio input "true"
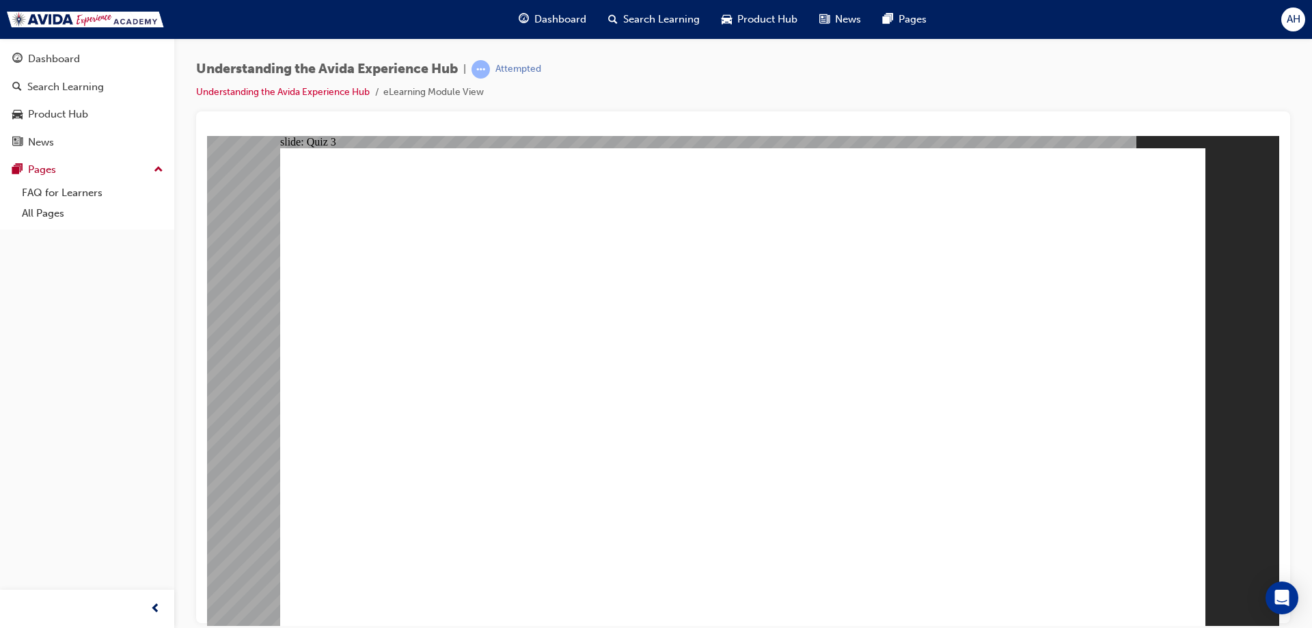
checkbox input "true"
drag, startPoint x: 439, startPoint y: 364, endPoint x: 507, endPoint y: 402, distance: 78.3
checkbox input "true"
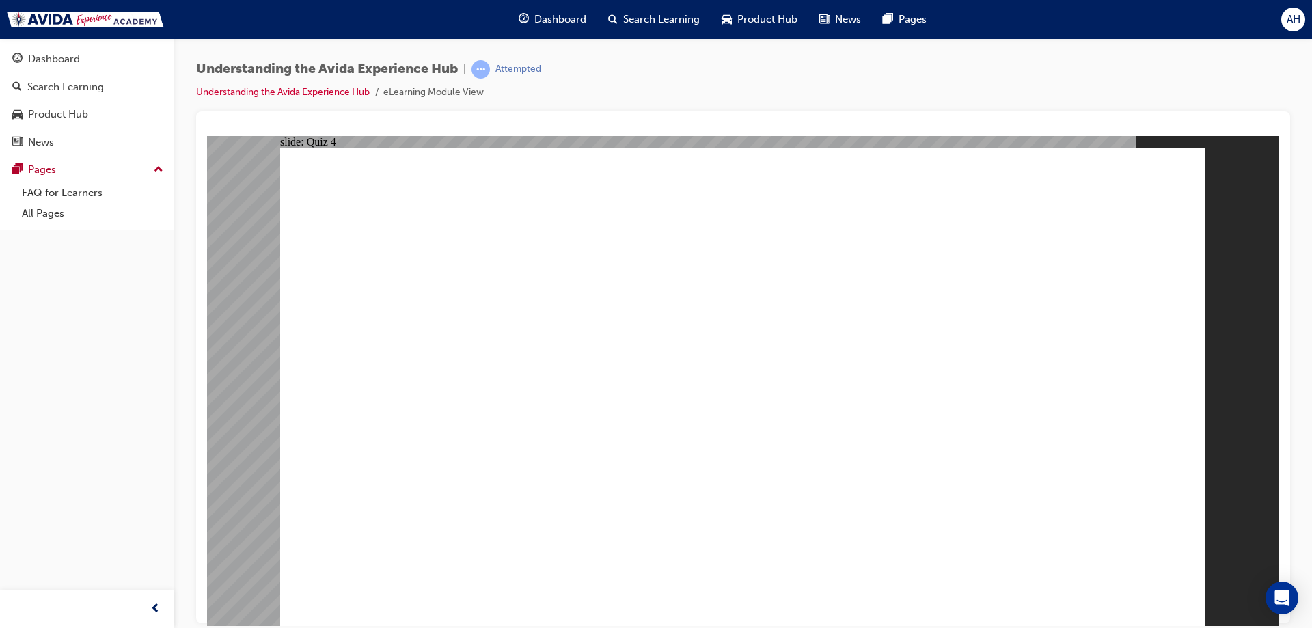
checkbox input "true"
radio input "true"
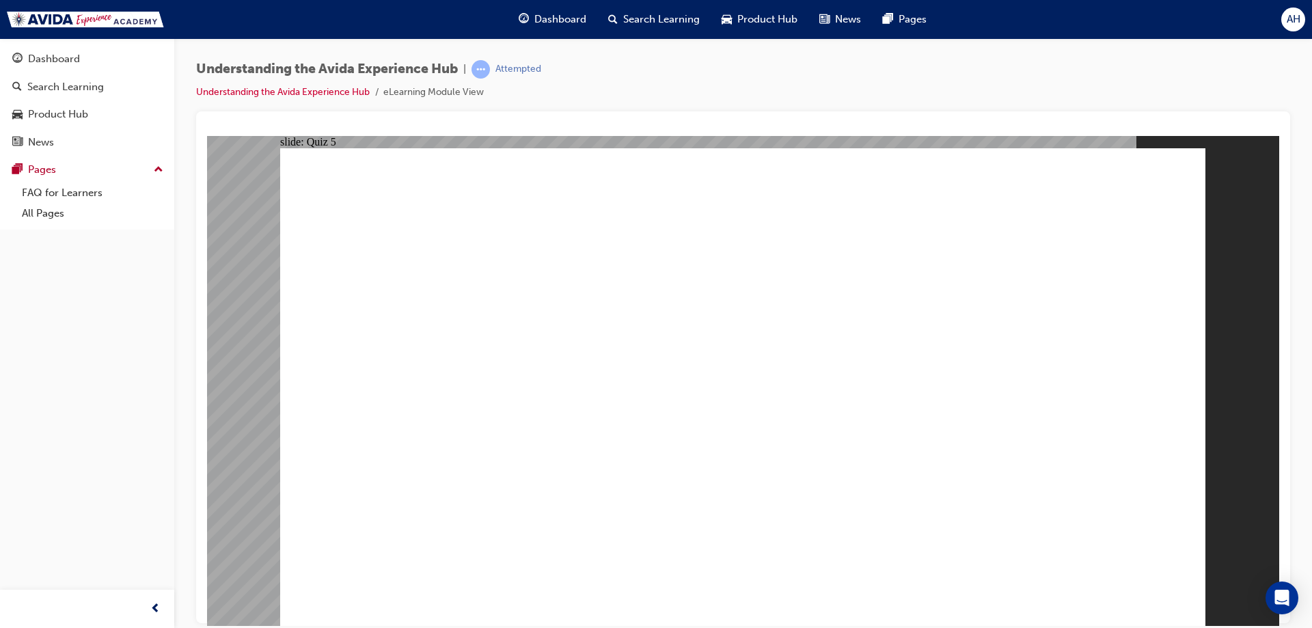
radio input "true"
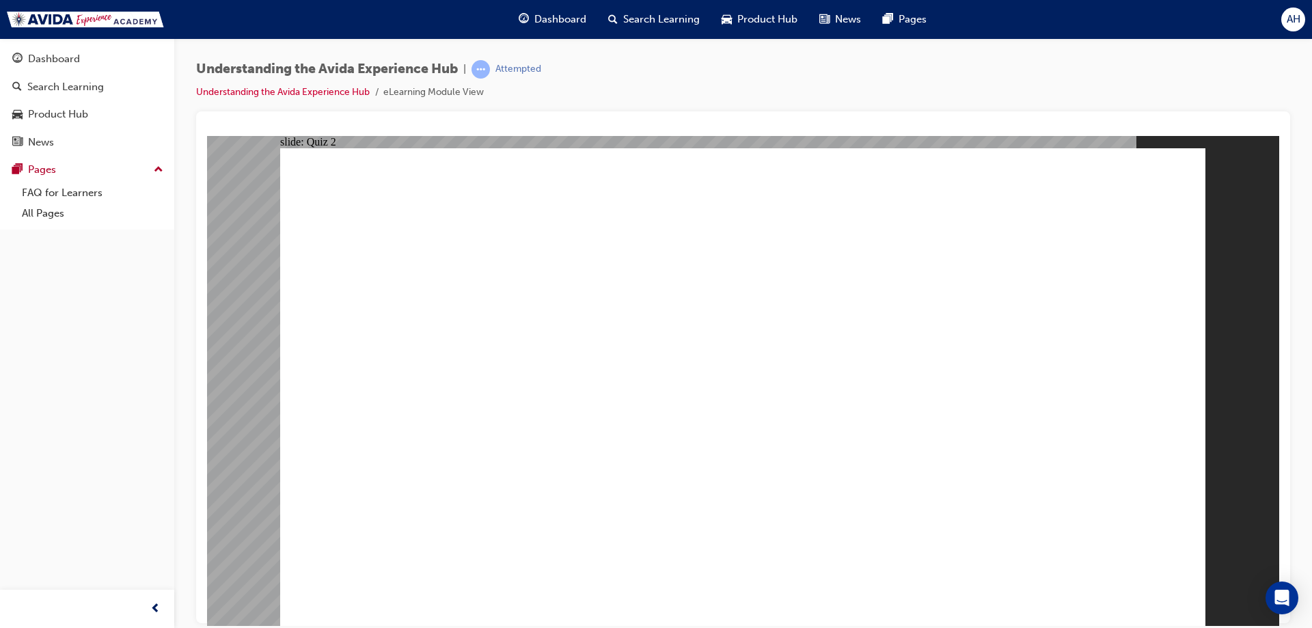
radio input "true"
checkbox input "true"
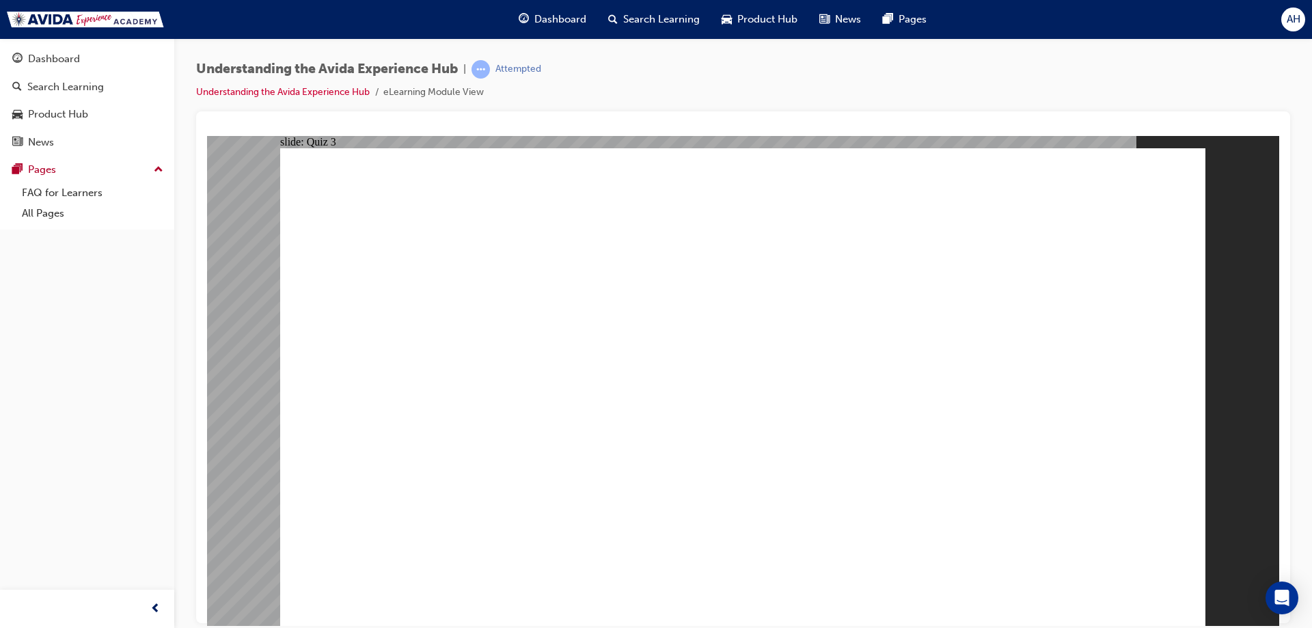
checkbox input "true"
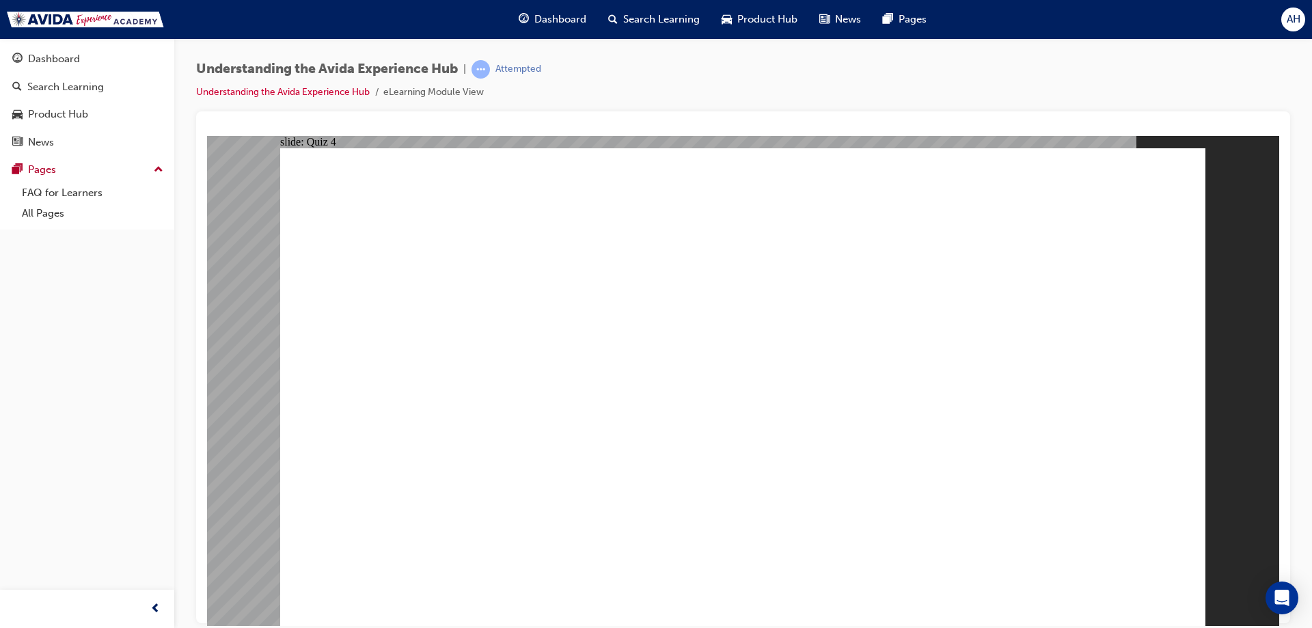
checkbox input "true"
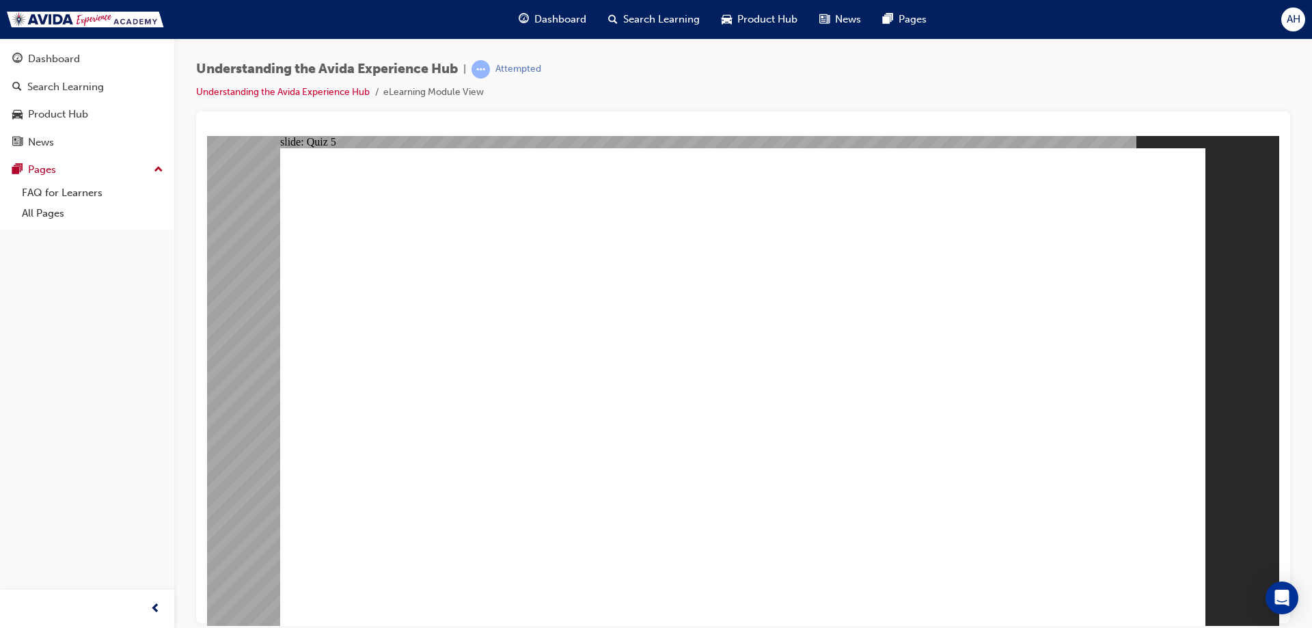
radio input "true"
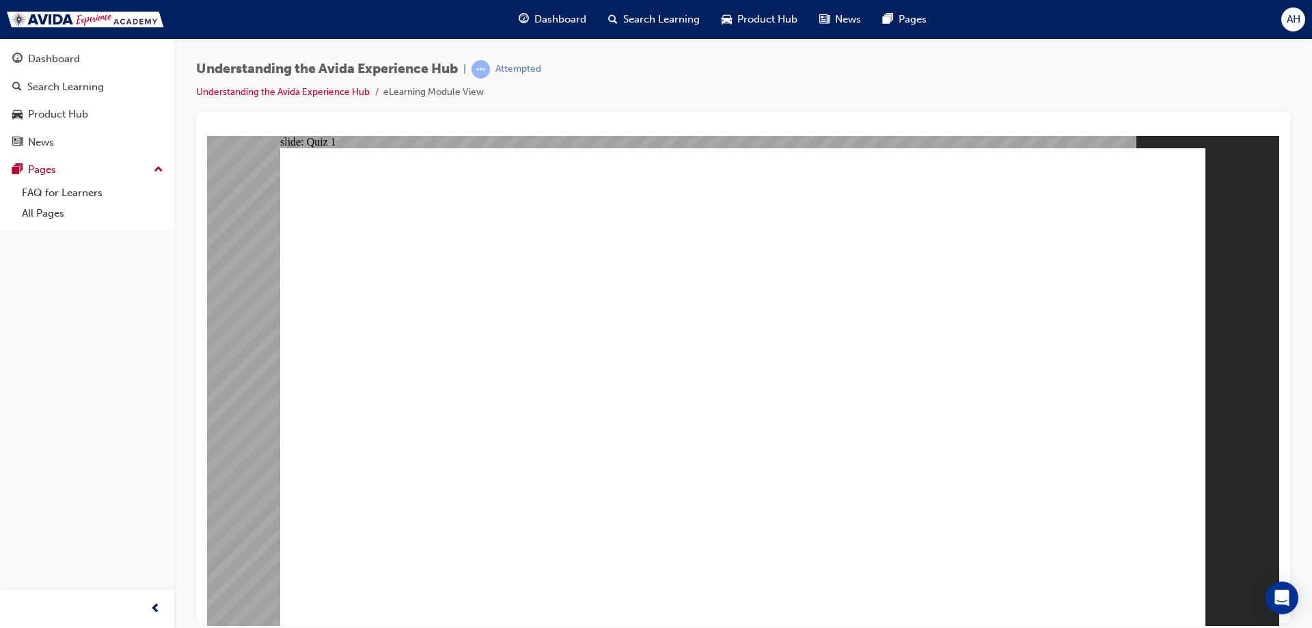
radio input "true"
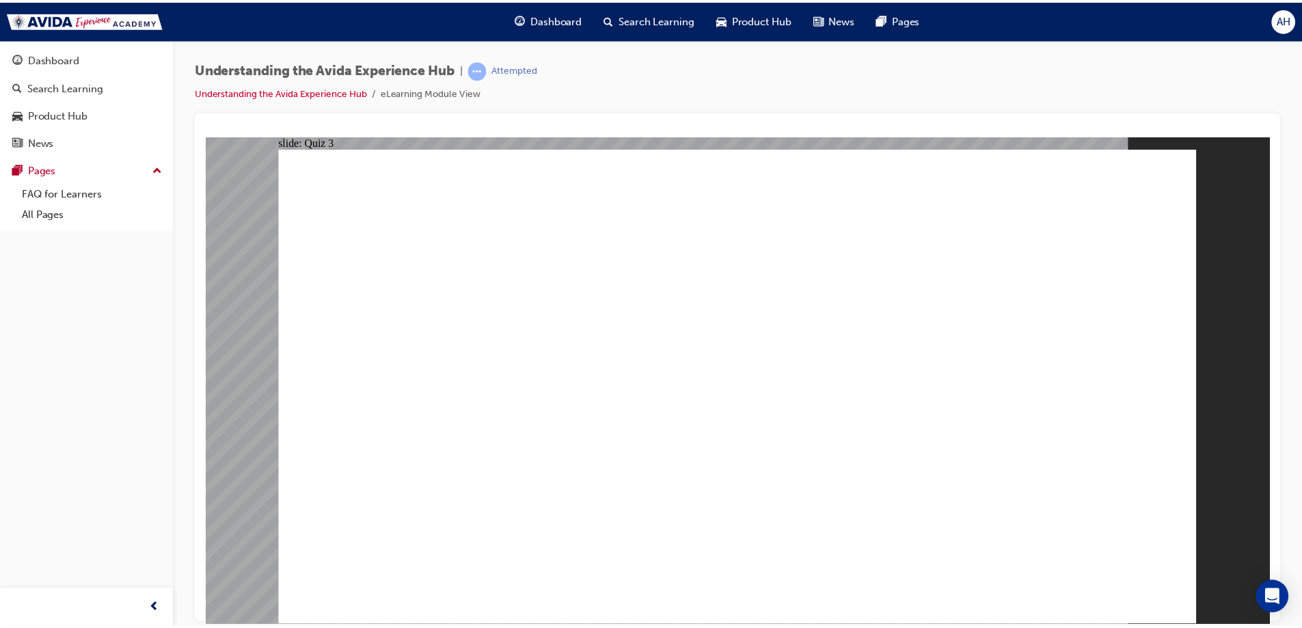
checkbox input "false"
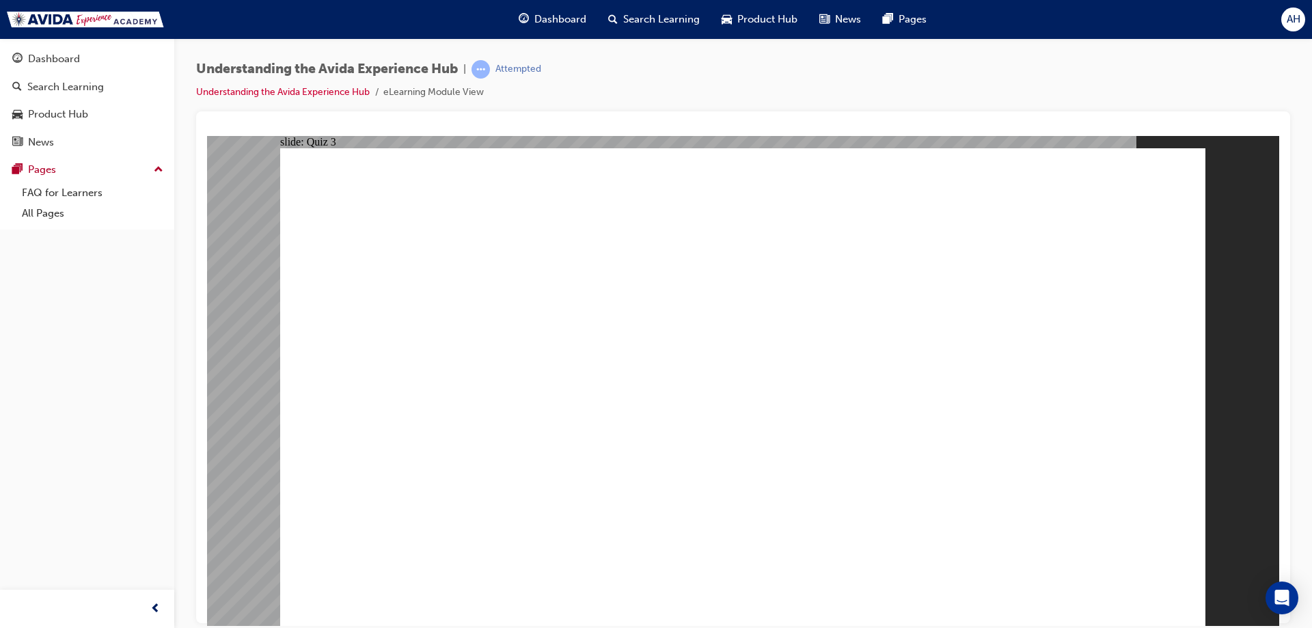
checkbox input "true"
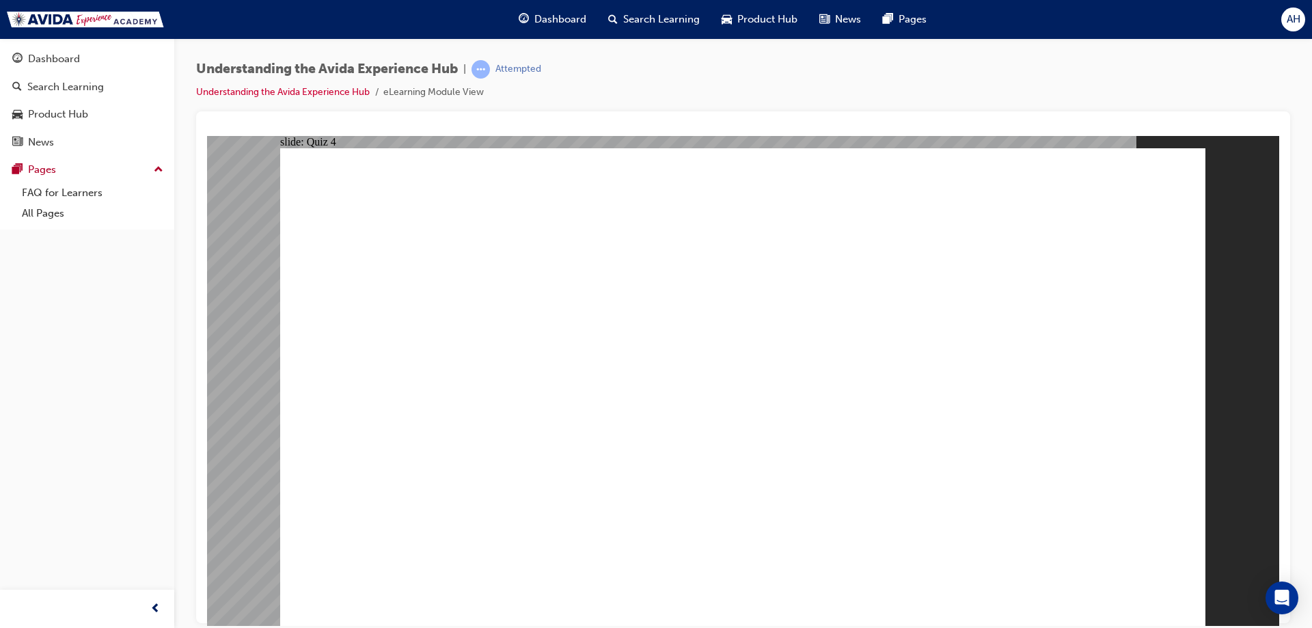
checkbox input "true"
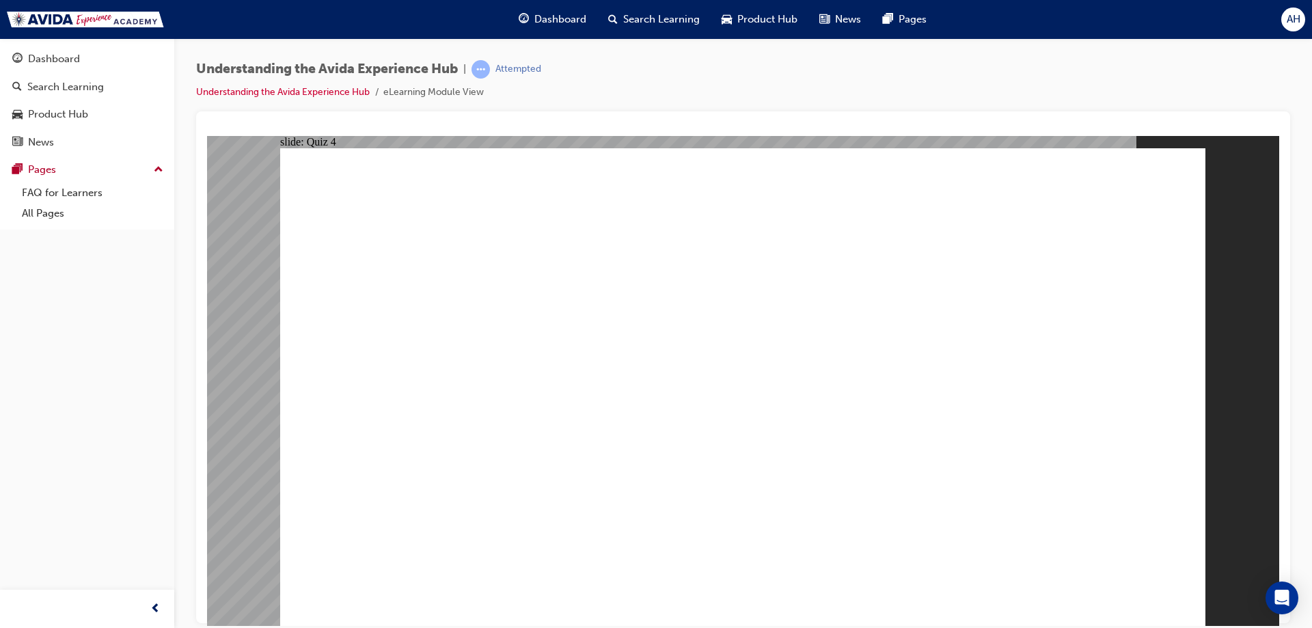
checkbox input "true"
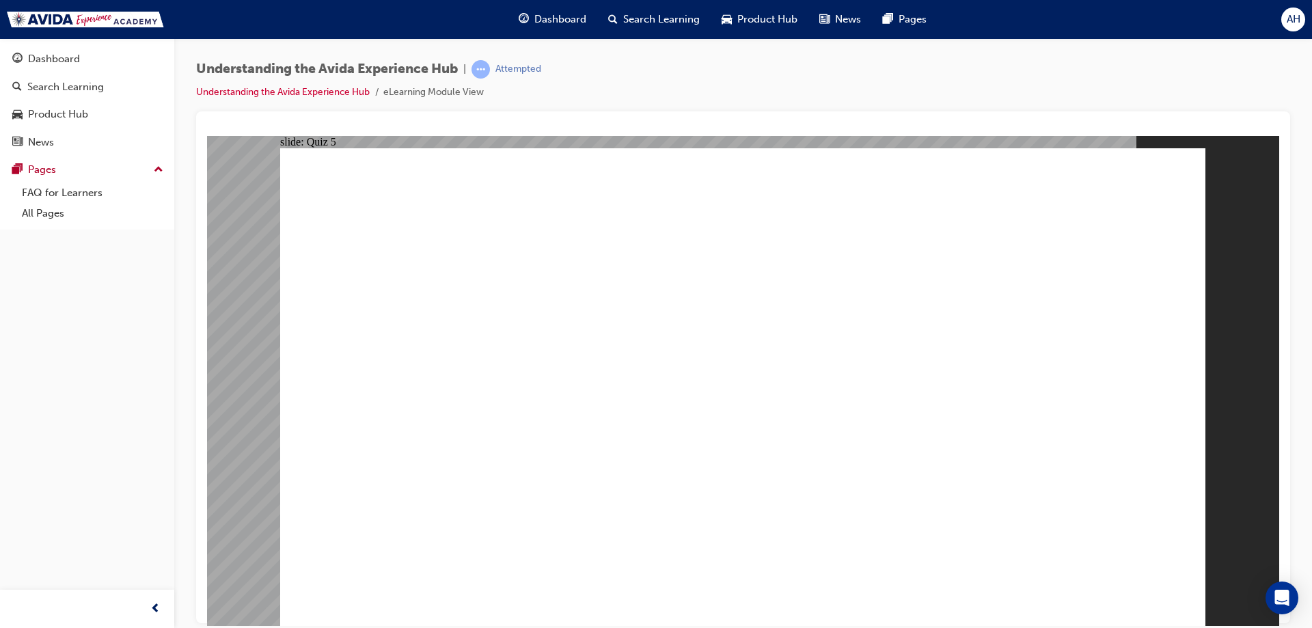
radio input "true"
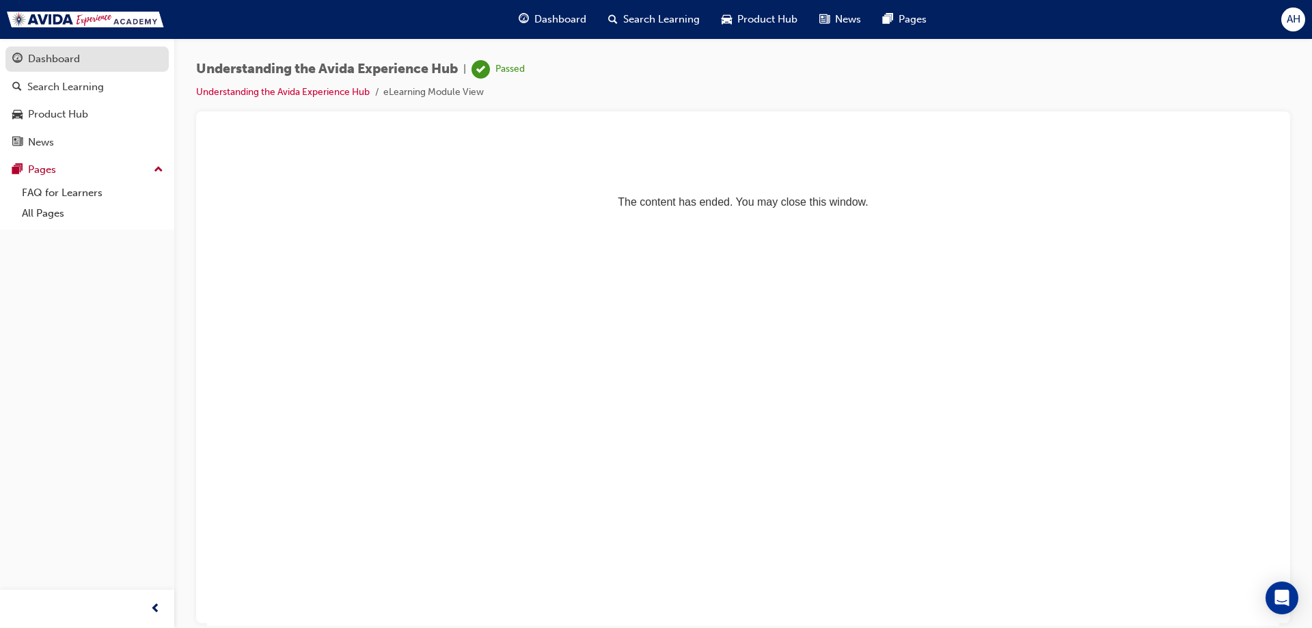
click at [89, 53] on div "Dashboard" at bounding box center [87, 59] width 150 height 17
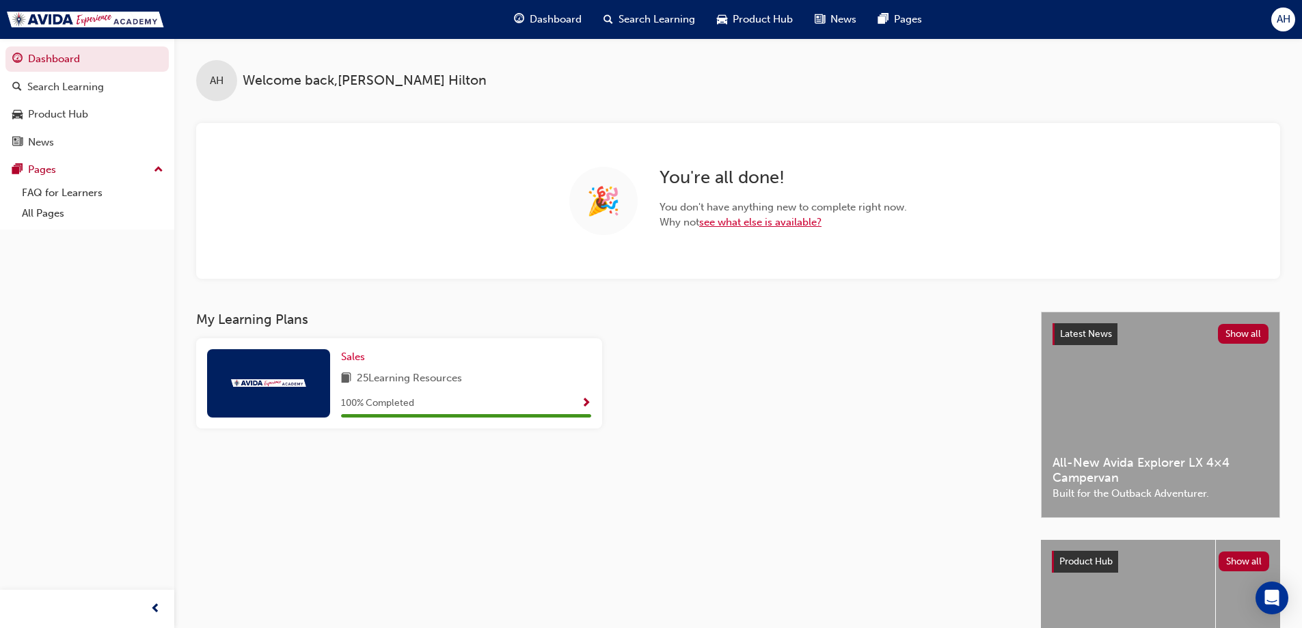
click at [758, 218] on link "see what else is available?" at bounding box center [760, 222] width 122 height 12
